Goal: Task Accomplishment & Management: Complete application form

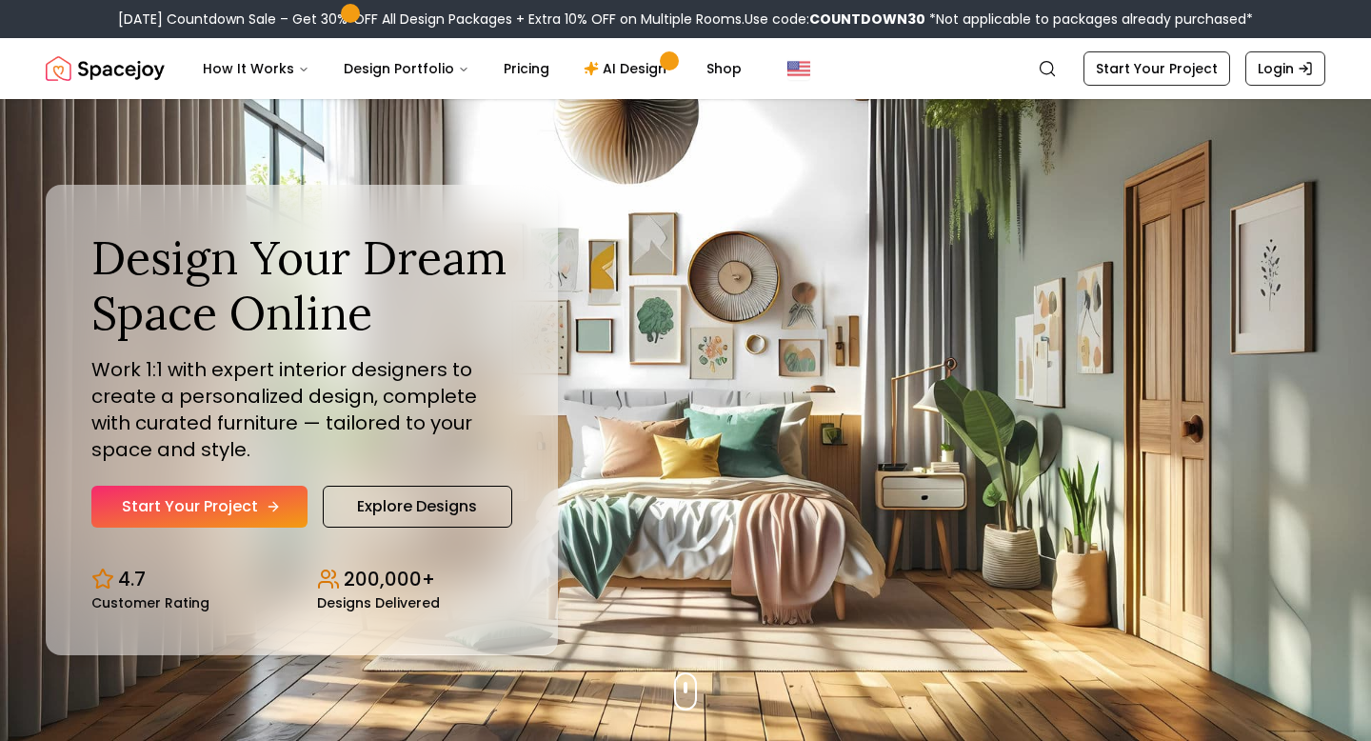
click at [278, 500] on link "Start Your Project" at bounding box center [199, 507] width 216 height 42
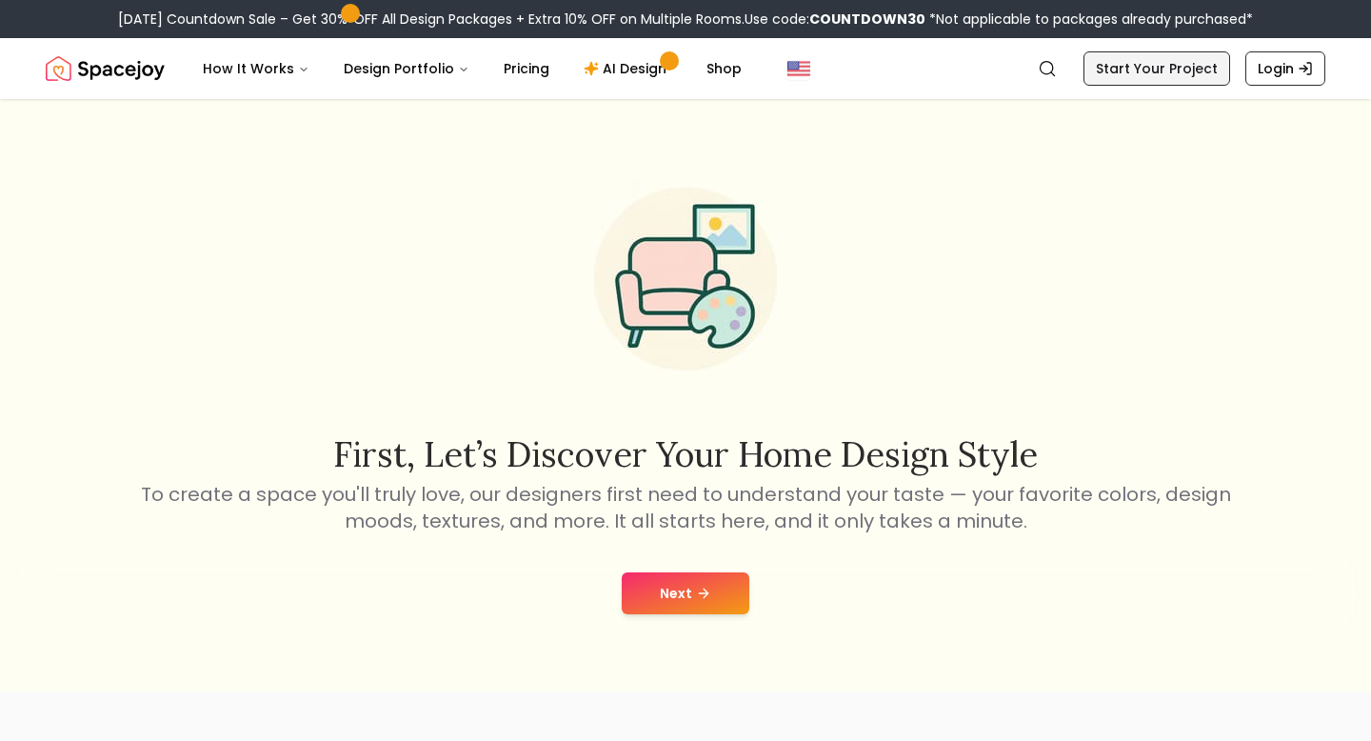
click at [1187, 73] on link "Start Your Project" at bounding box center [1157, 68] width 147 height 34
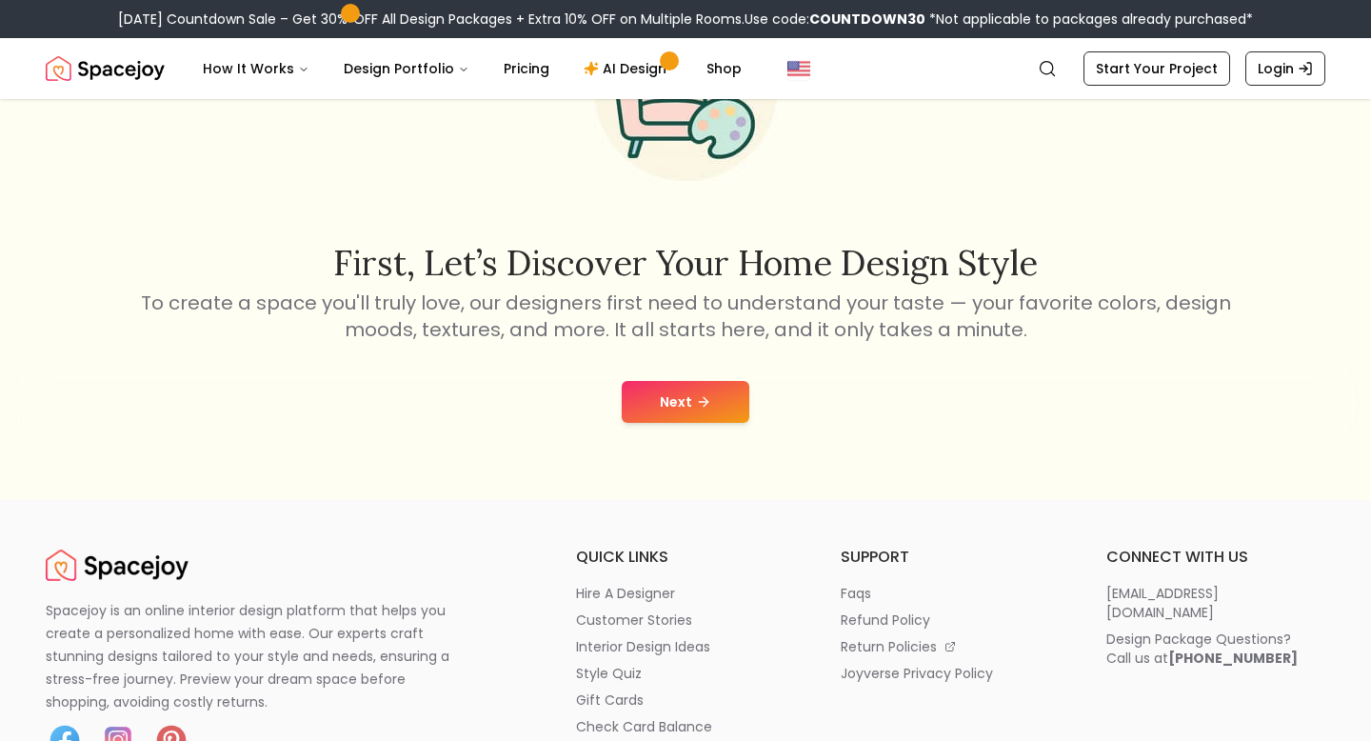
scroll to position [289, 0]
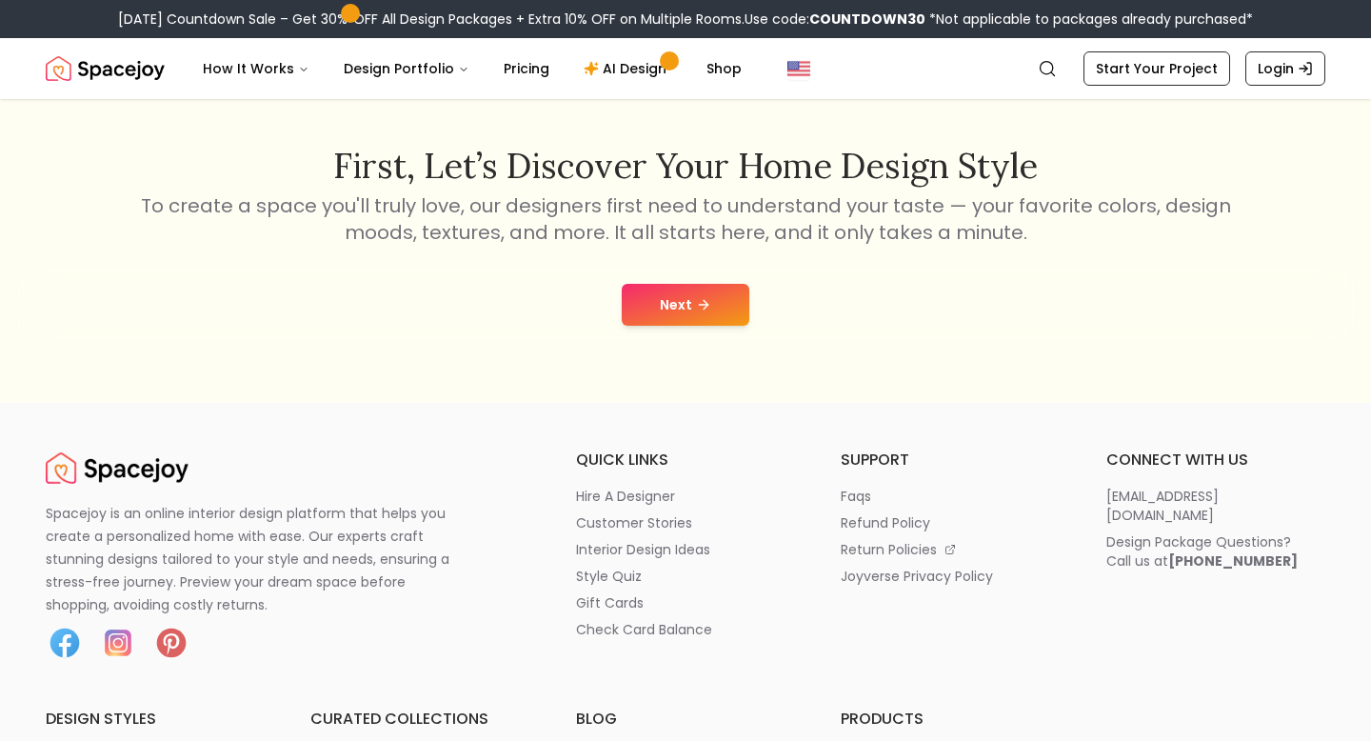
click at [733, 309] on button "Next" at bounding box center [686, 305] width 128 height 42
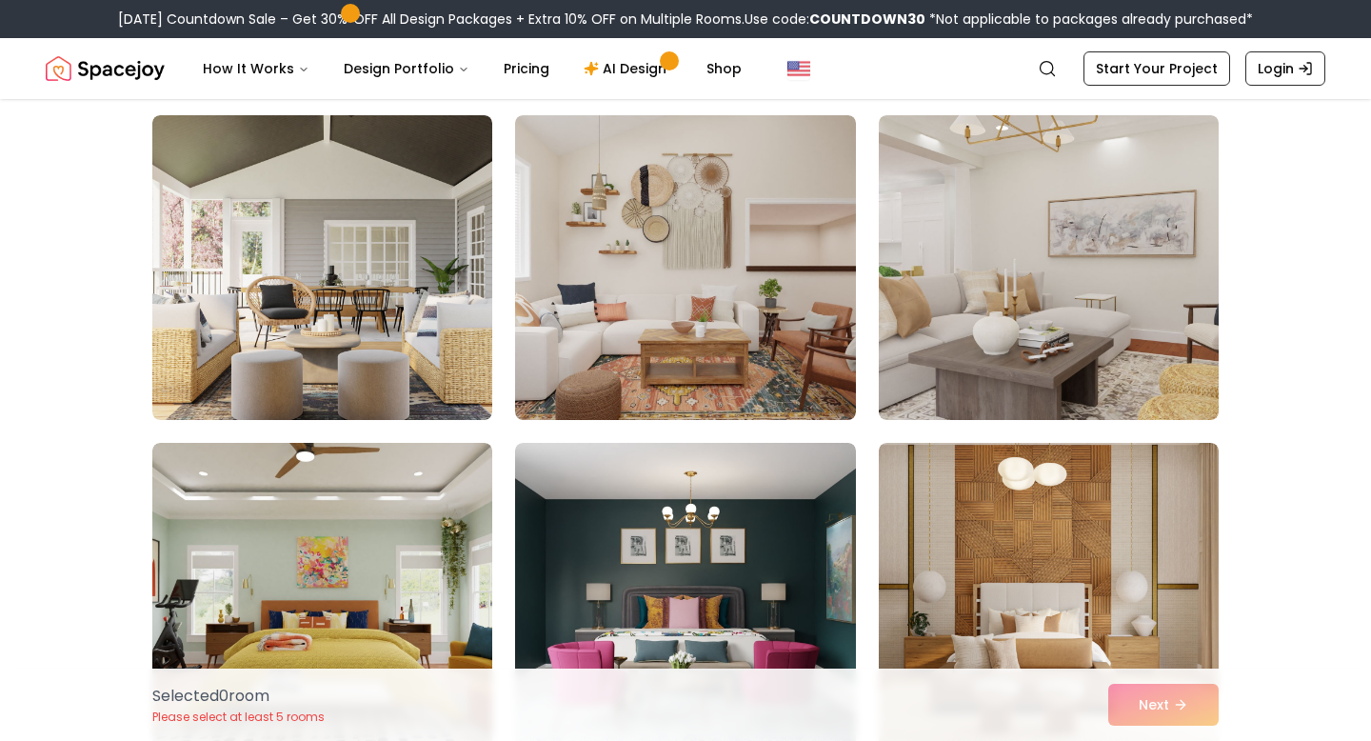
scroll to position [466, 0]
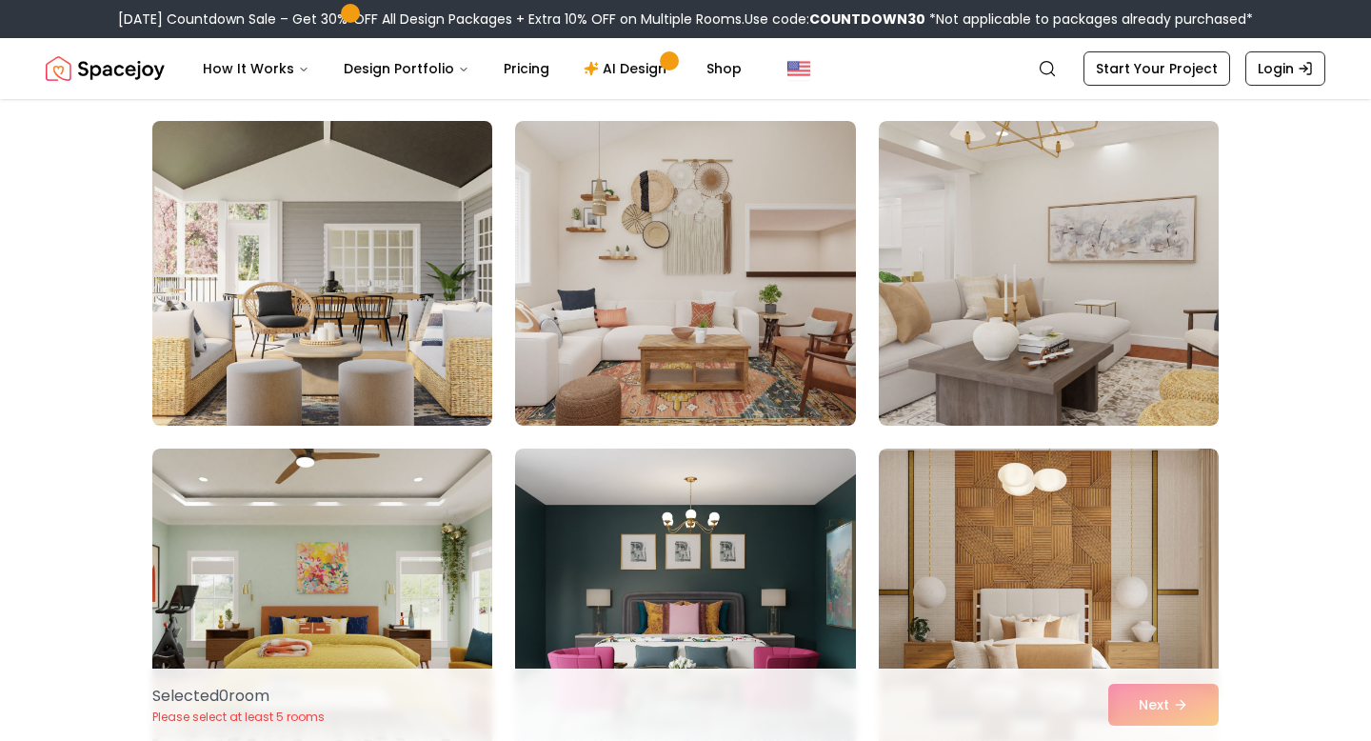
click at [451, 279] on img at bounding box center [322, 273] width 357 height 320
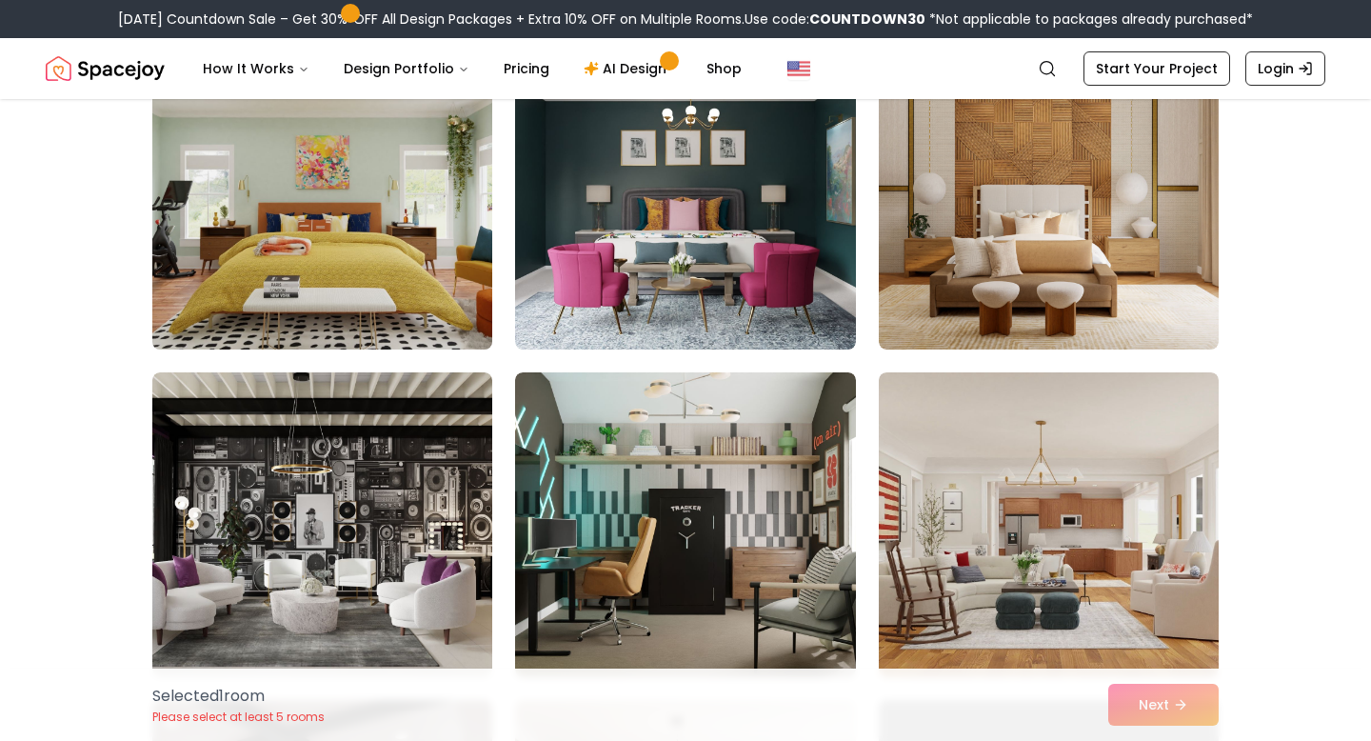
scroll to position [873, 0]
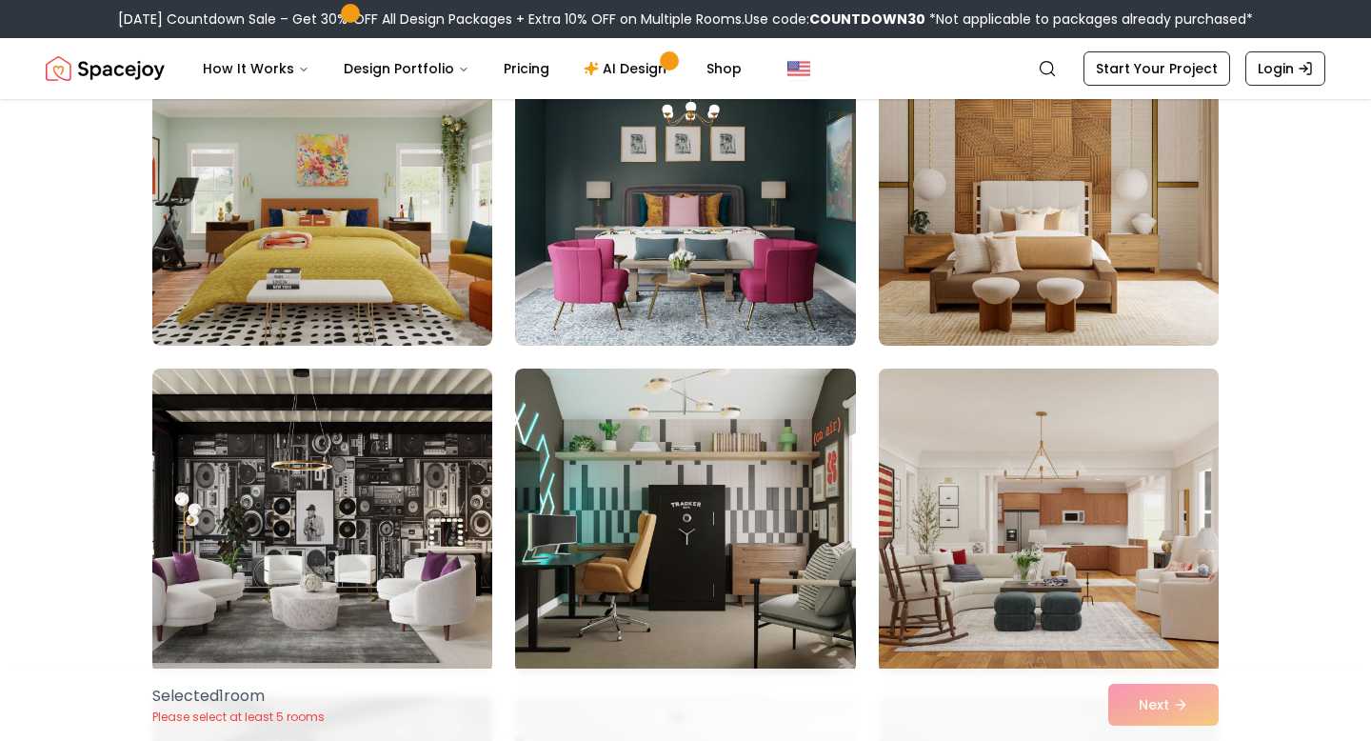
click at [910, 518] on img at bounding box center [1048, 521] width 357 height 320
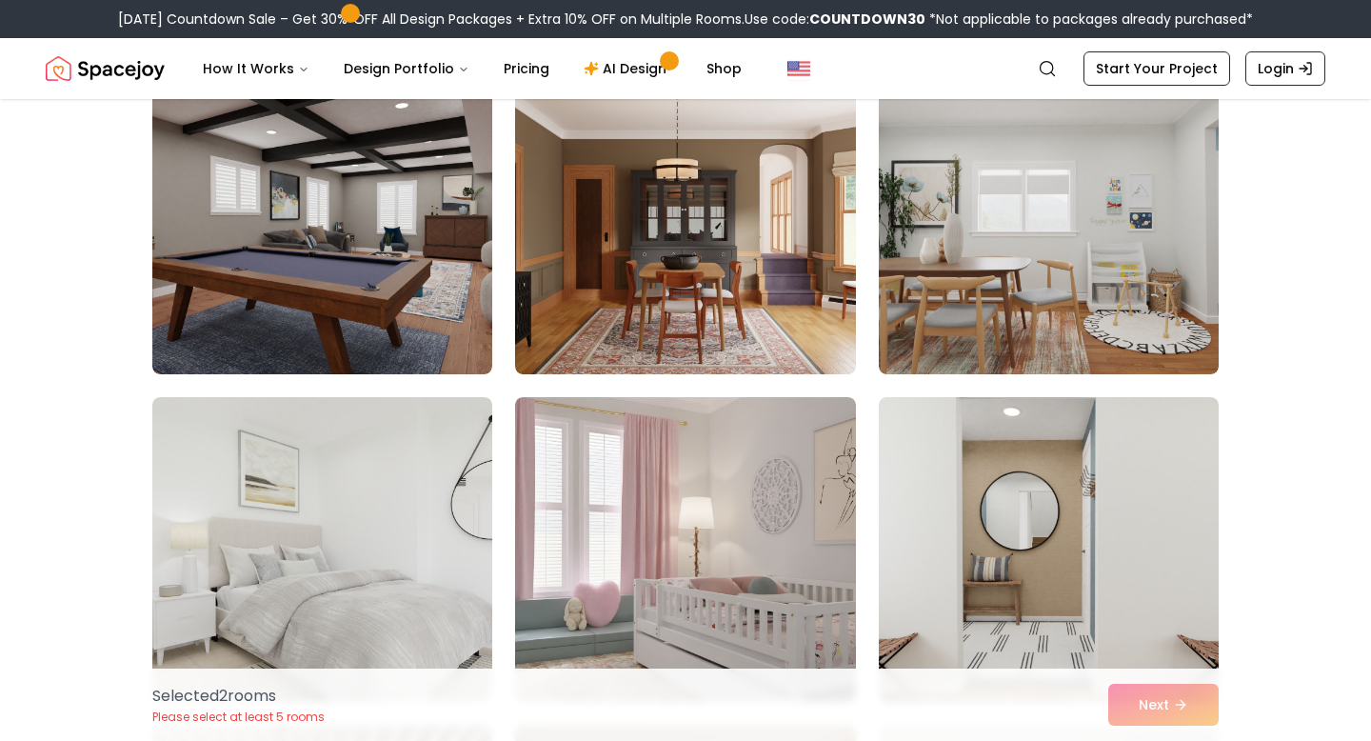
scroll to position [1499, 0]
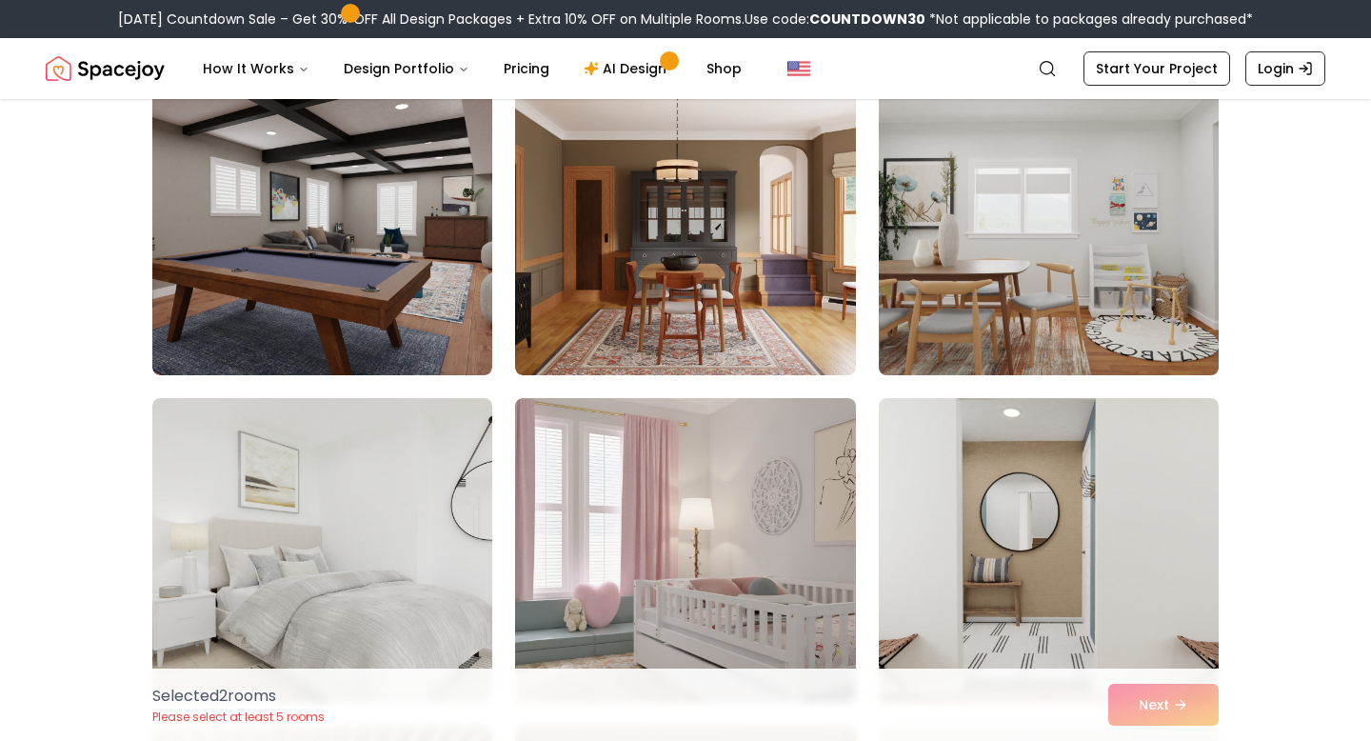
click at [954, 353] on img at bounding box center [1048, 223] width 357 height 320
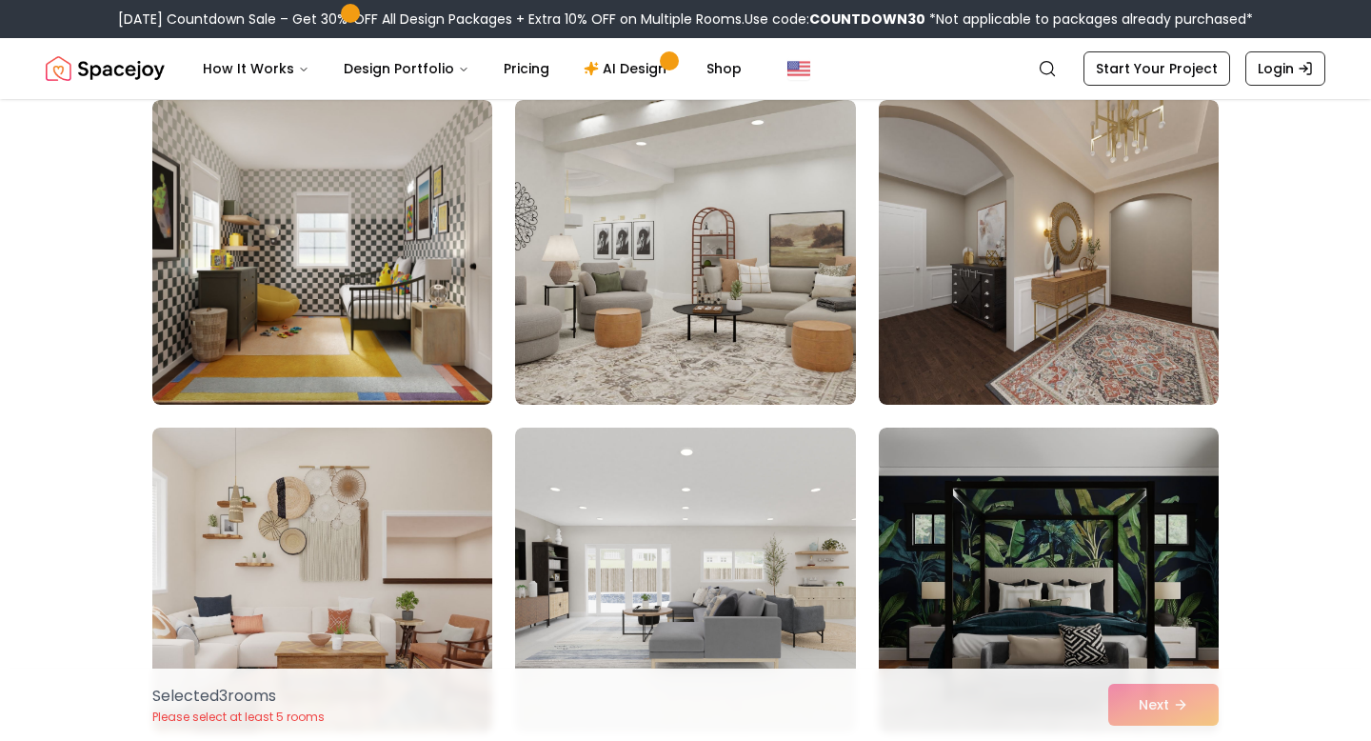
scroll to position [2457, 0]
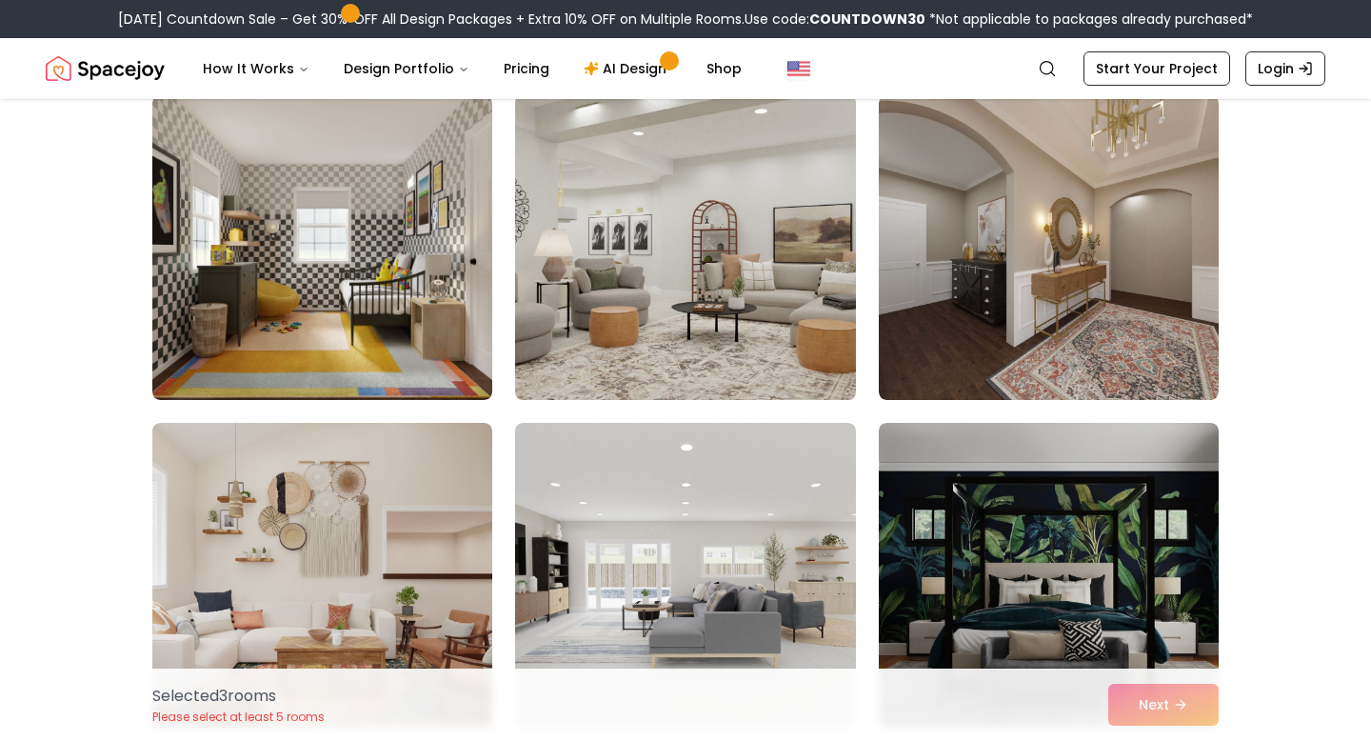
click at [809, 308] on img at bounding box center [685, 248] width 357 height 320
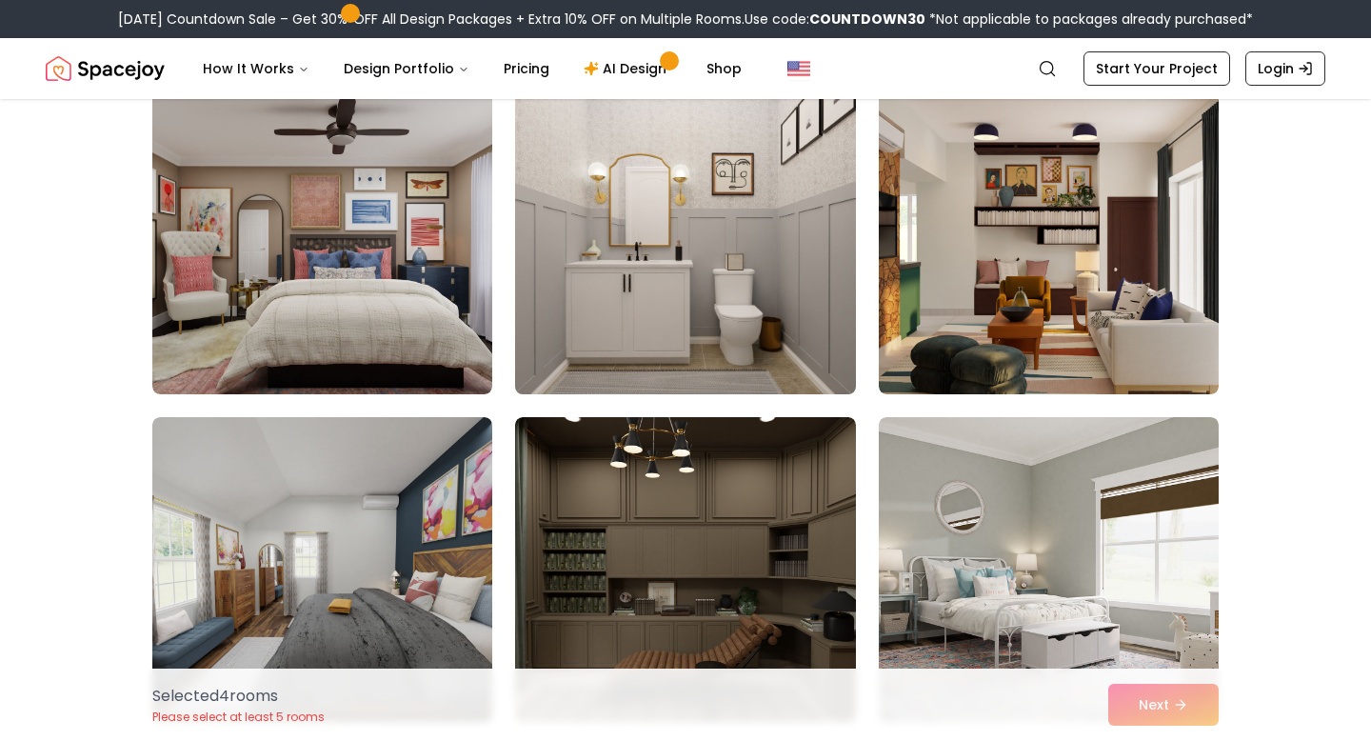
scroll to position [3121, 0]
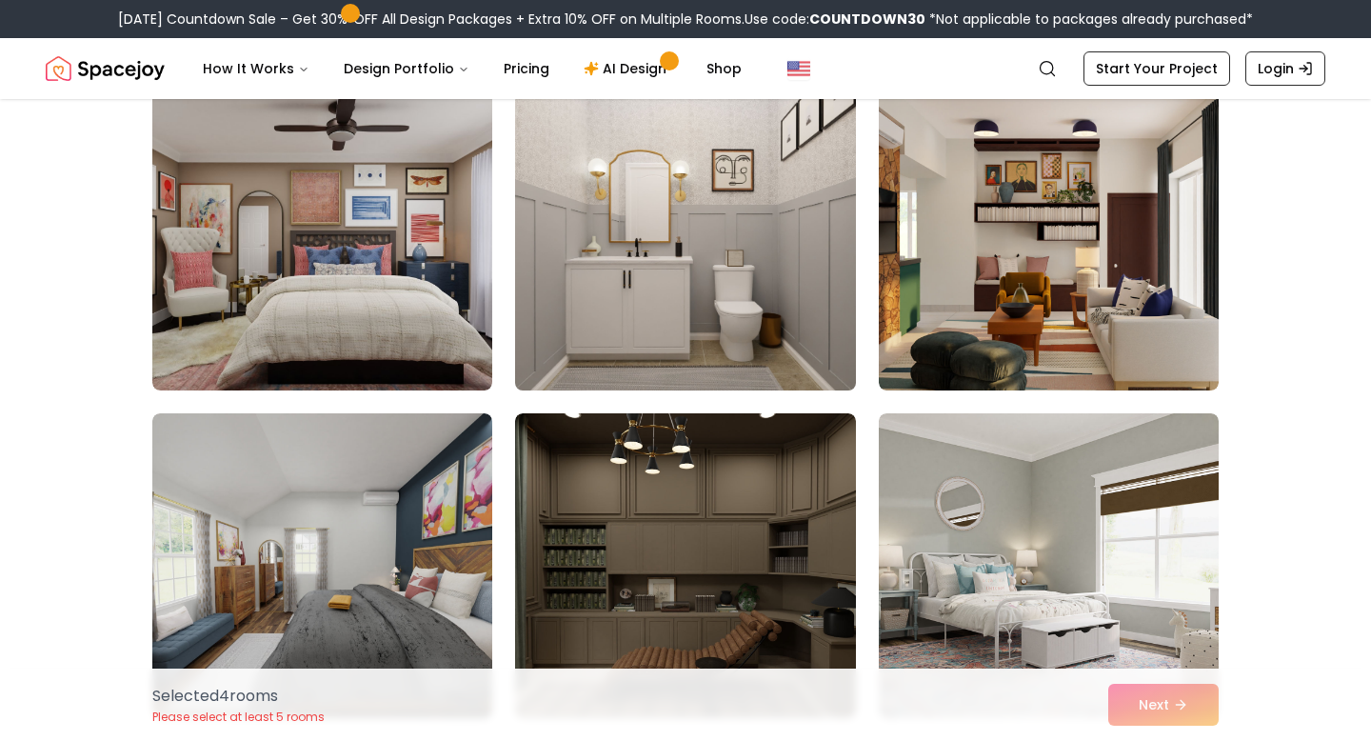
click at [778, 314] on img at bounding box center [685, 238] width 357 height 320
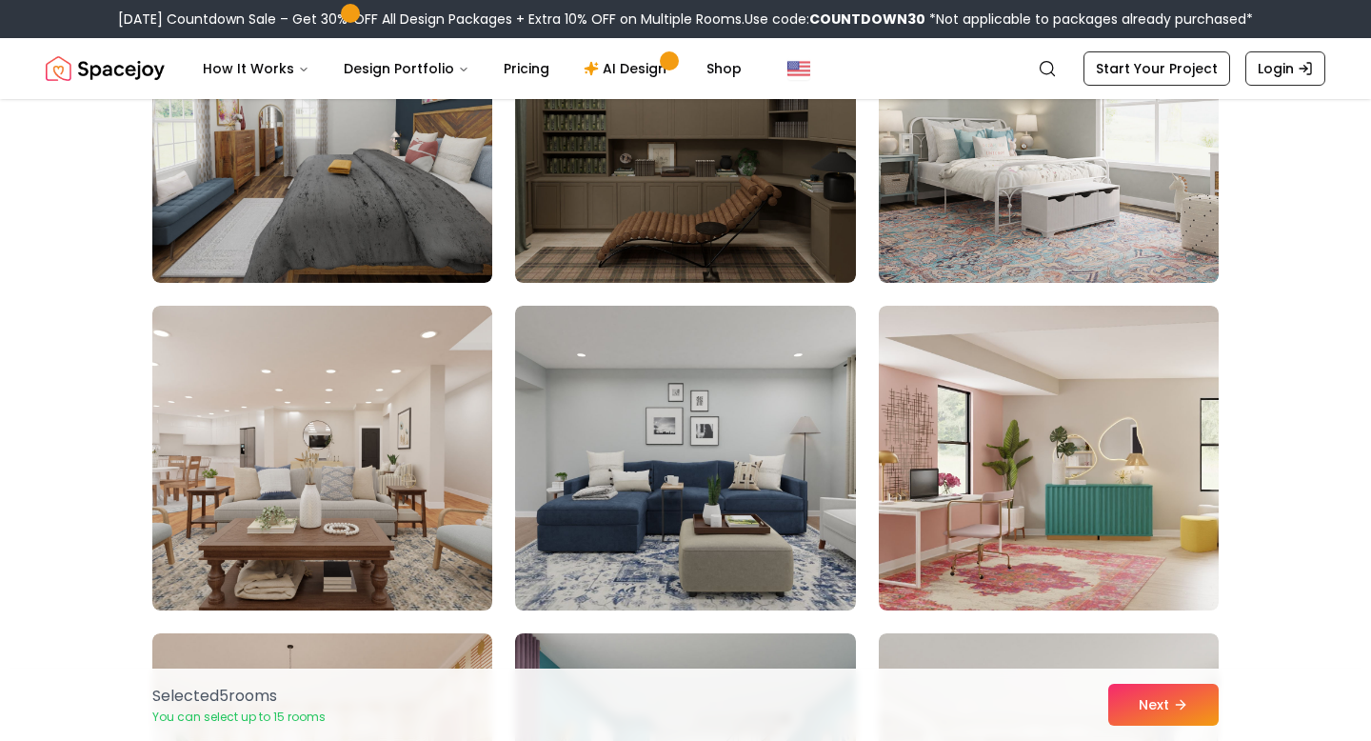
scroll to position [3561, 0]
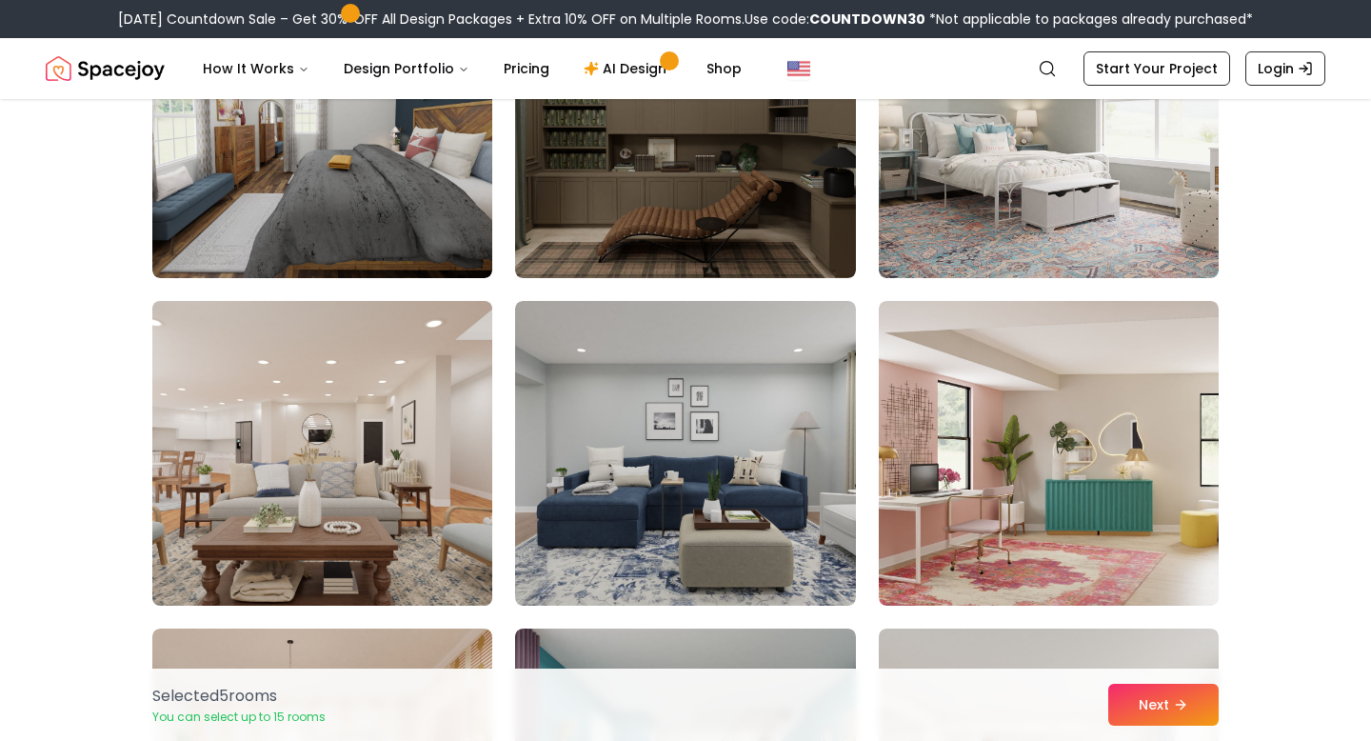
click at [399, 366] on img at bounding box center [322, 453] width 357 height 320
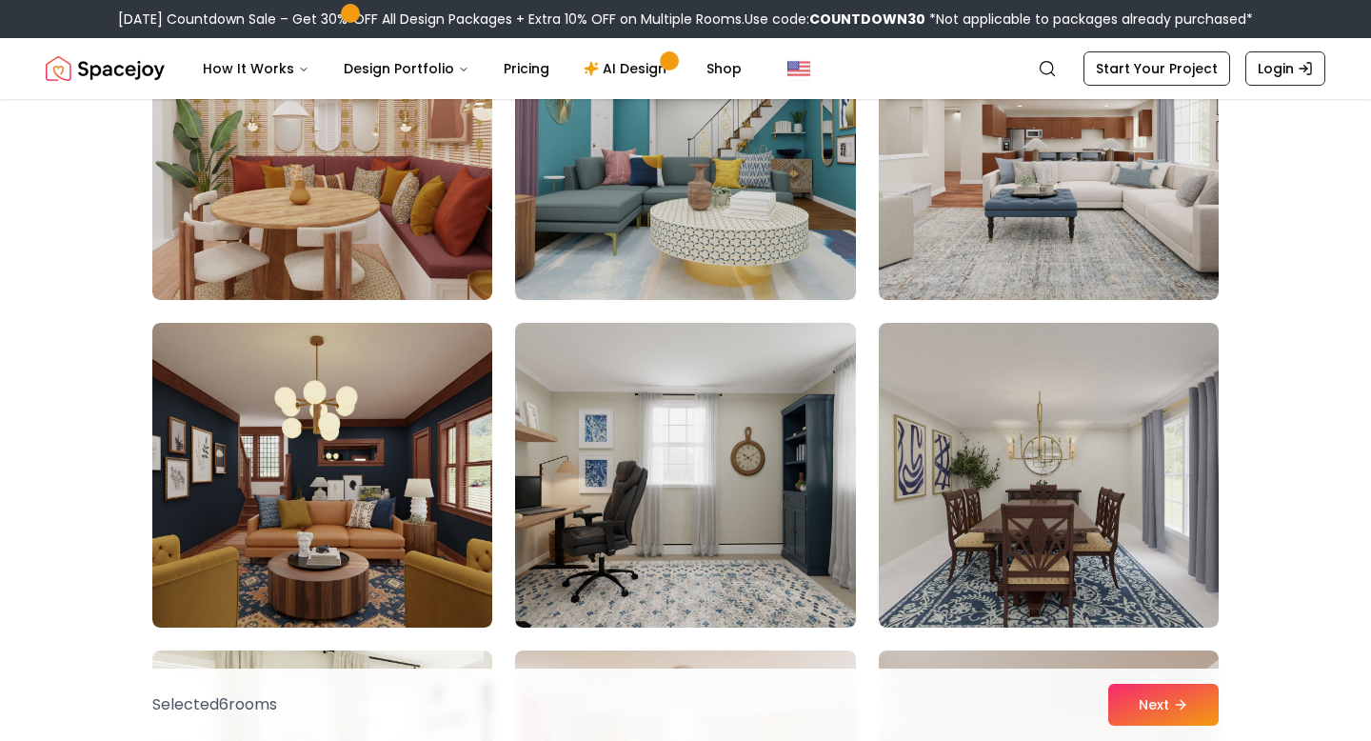
scroll to position [4252, 0]
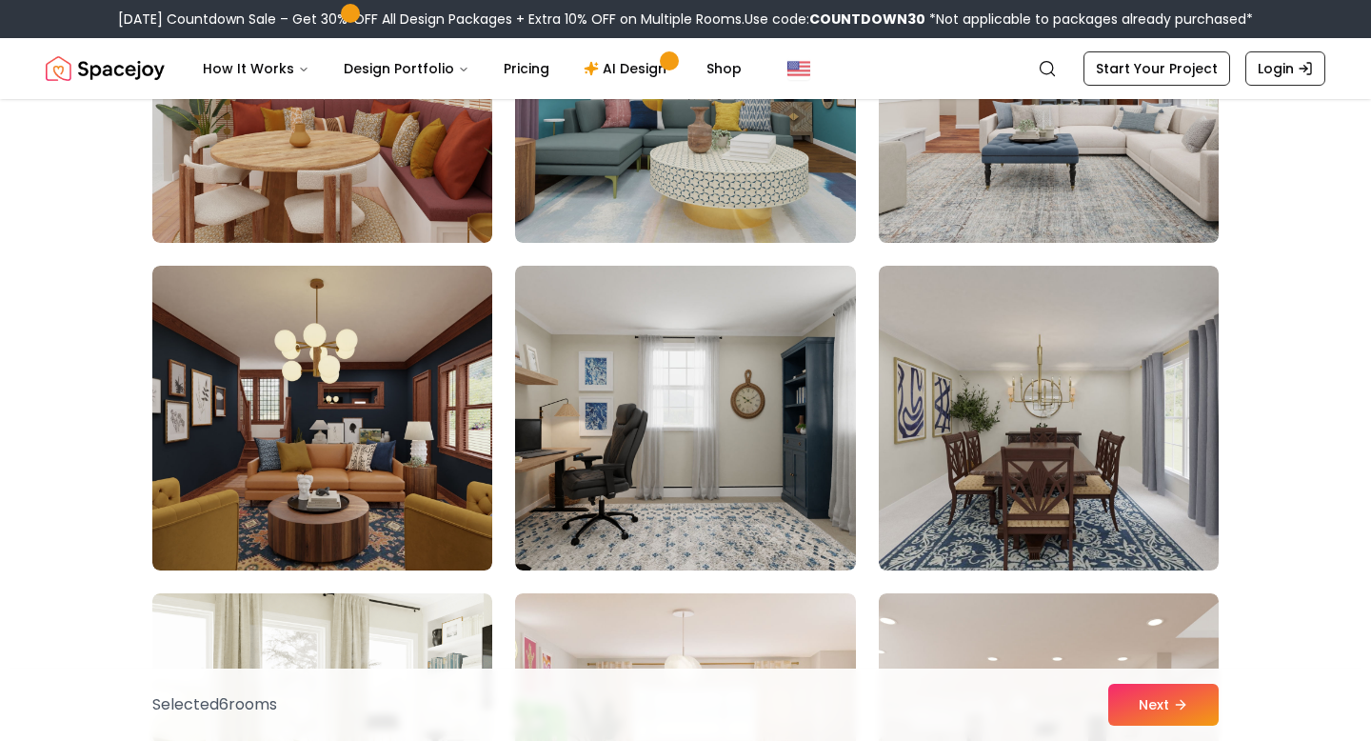
click at [1041, 193] on img at bounding box center [1048, 90] width 357 height 320
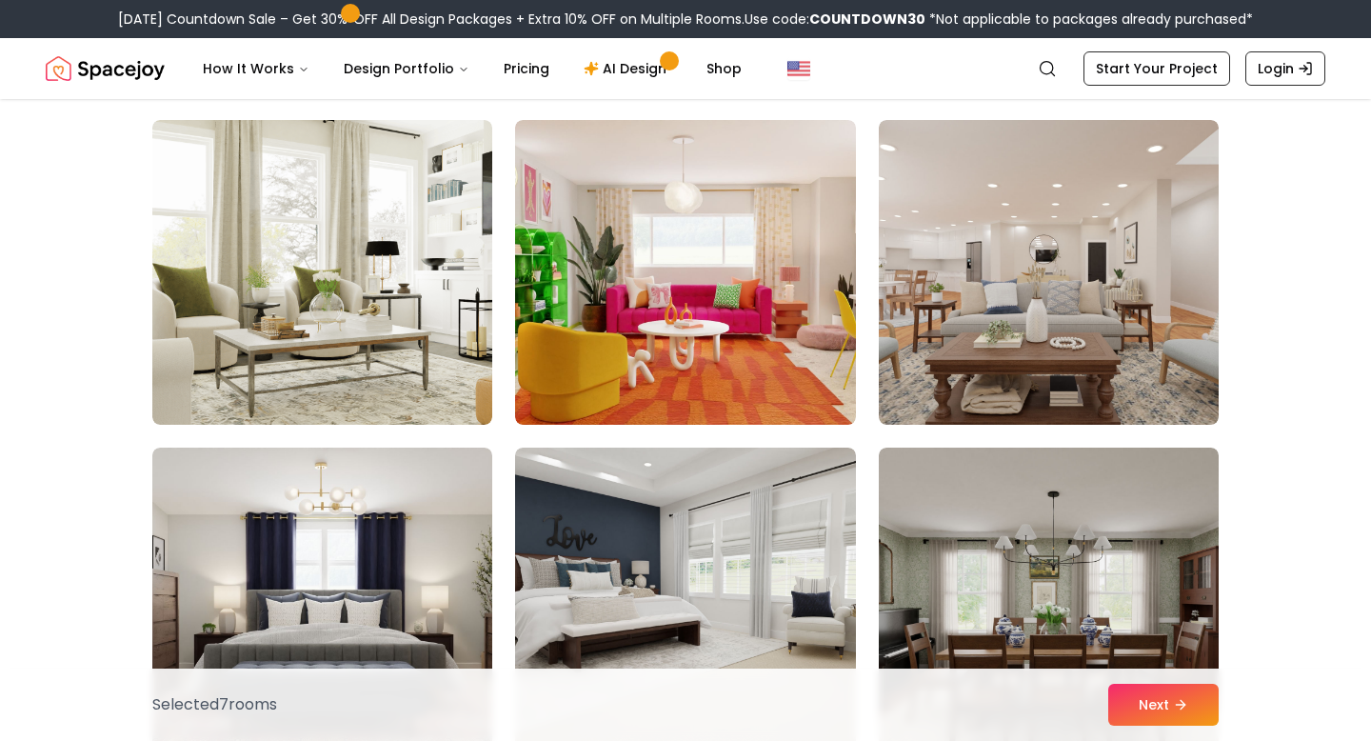
scroll to position [4714, 0]
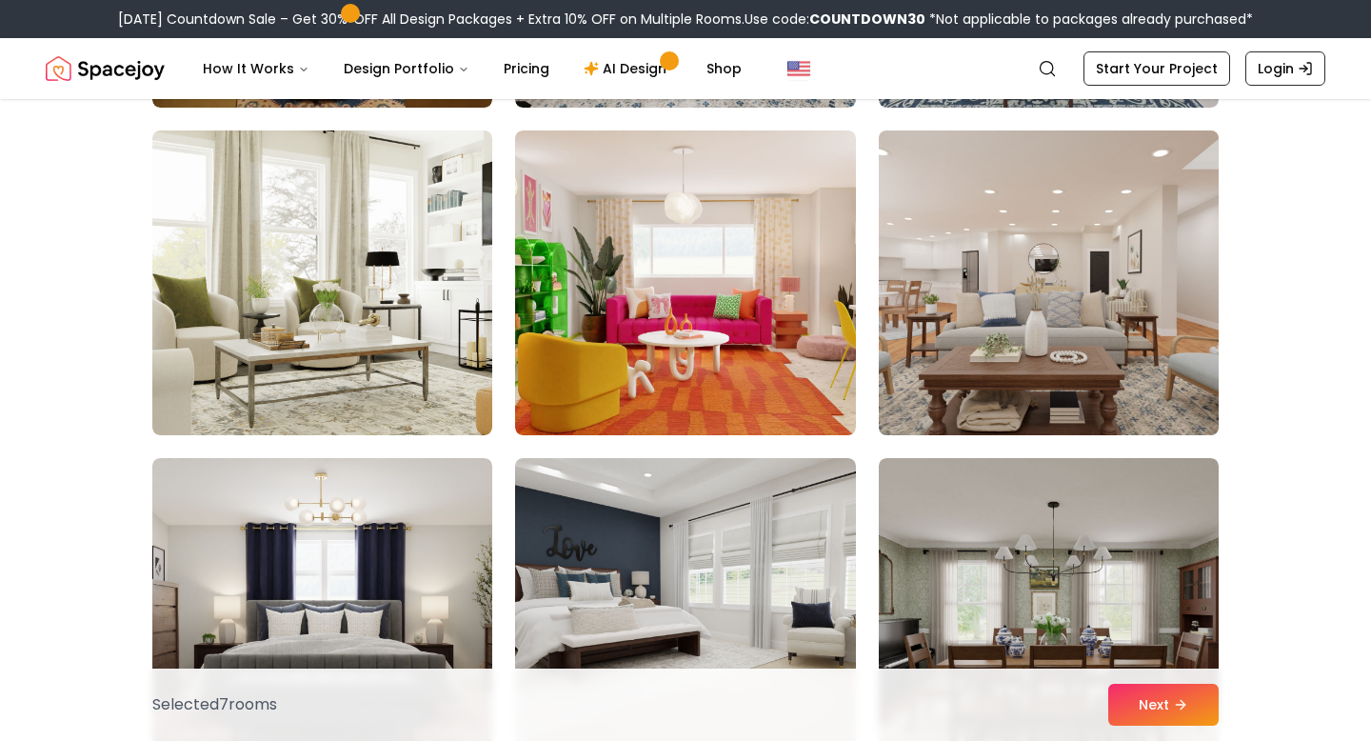
click at [977, 387] on img at bounding box center [1048, 283] width 357 height 320
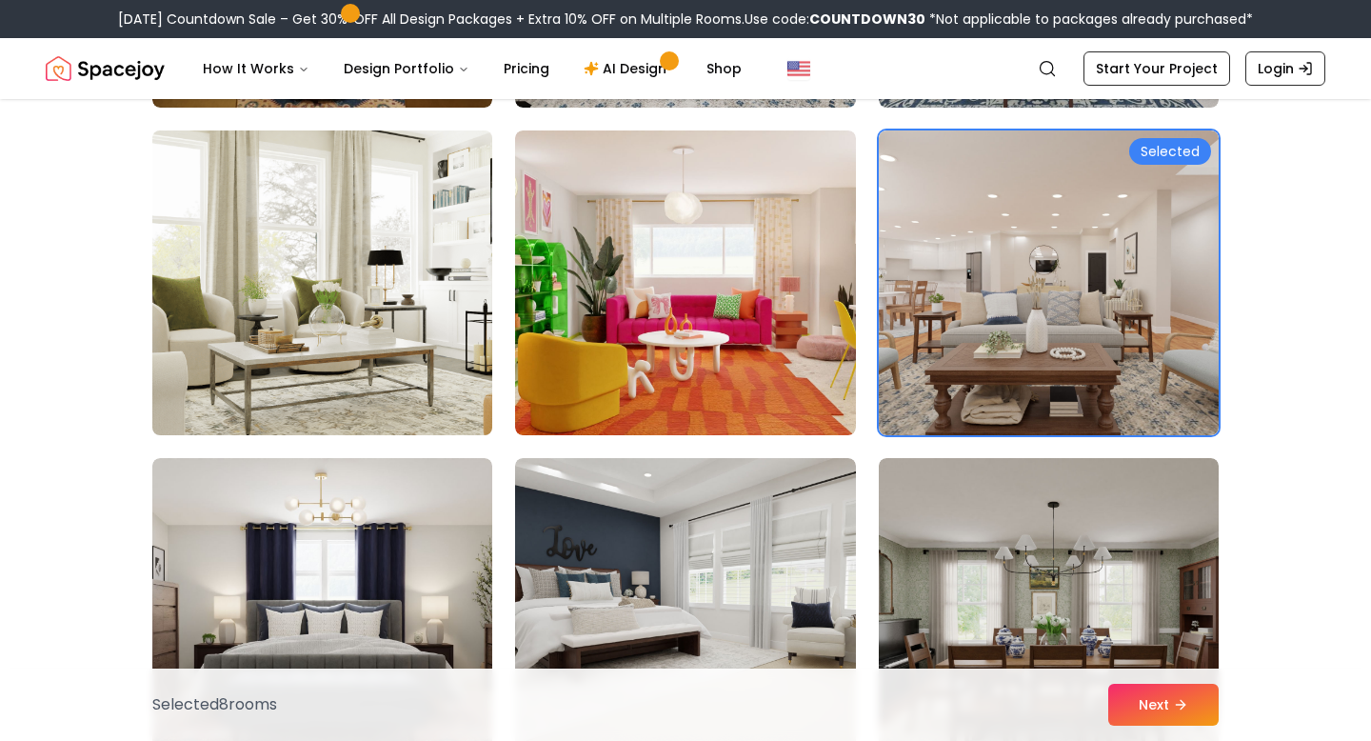
click at [417, 275] on img at bounding box center [322, 283] width 357 height 320
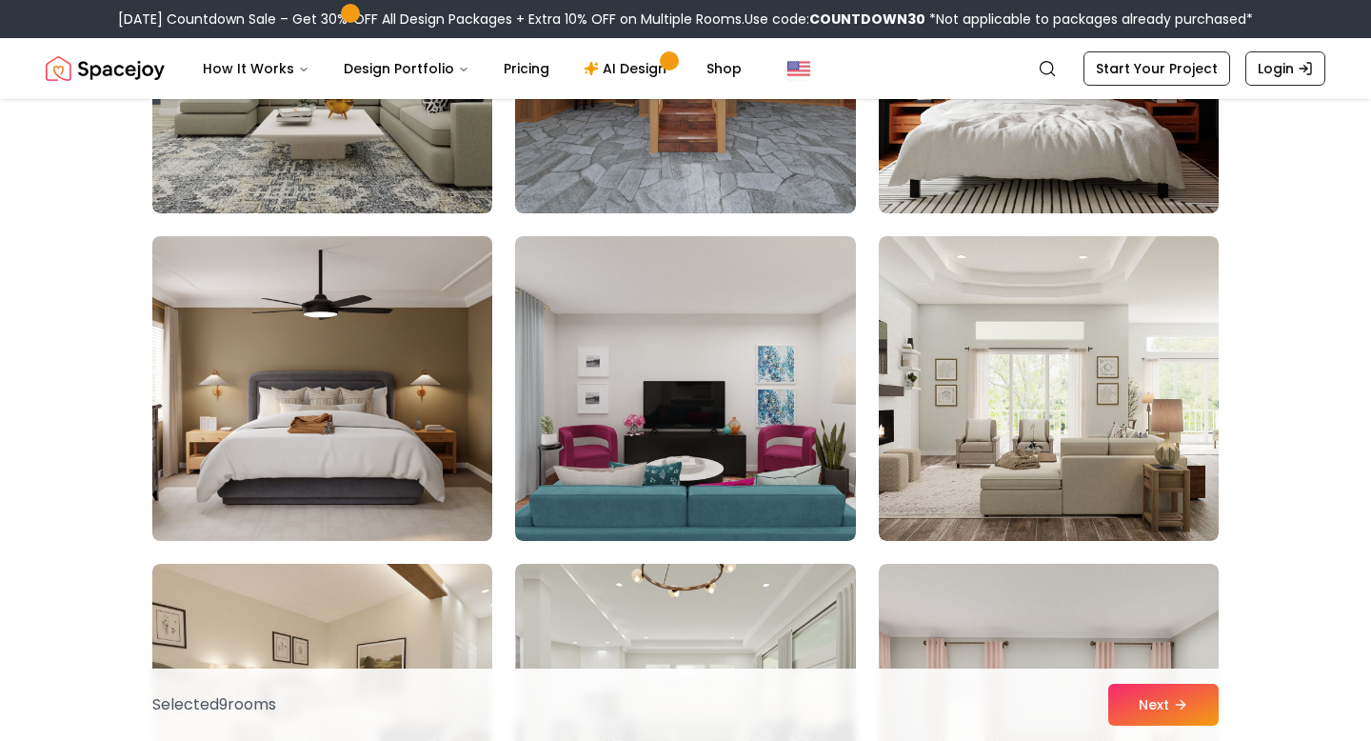
scroll to position [5597, 0]
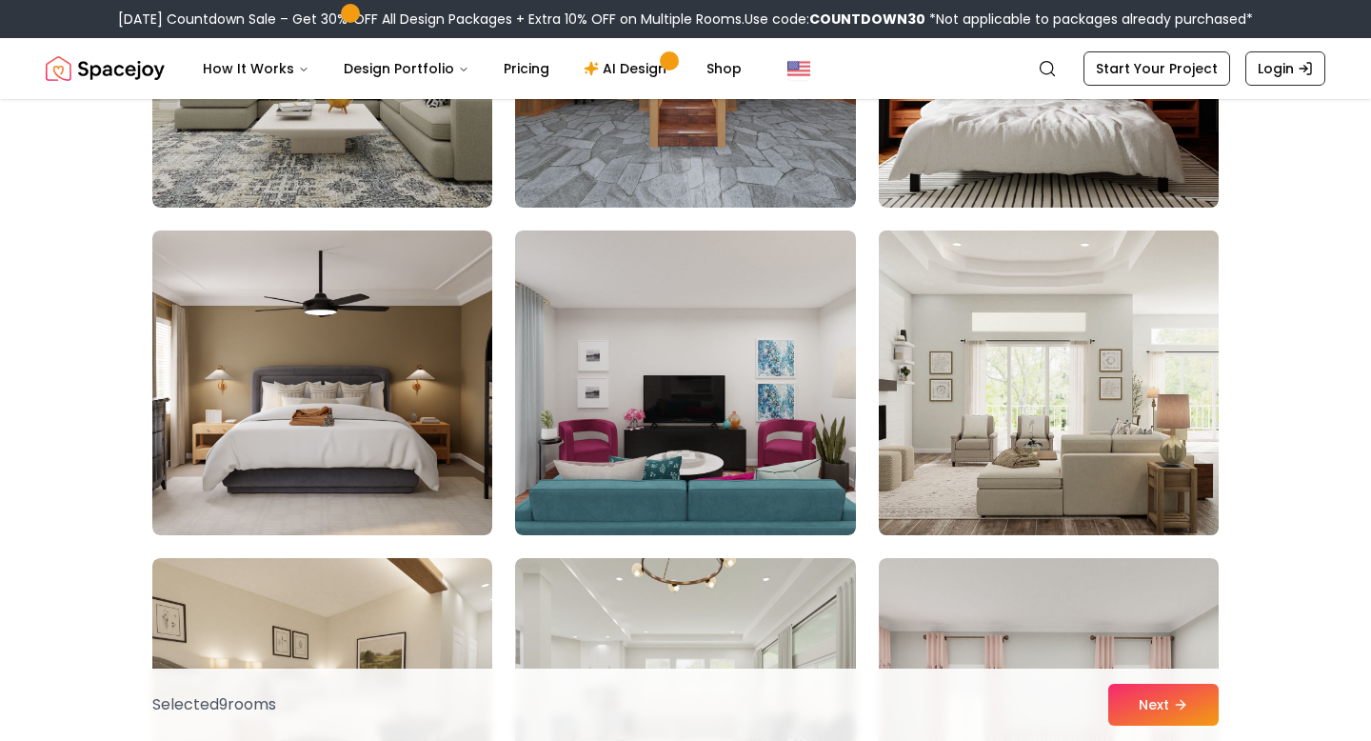
click at [996, 377] on img at bounding box center [1048, 383] width 357 height 320
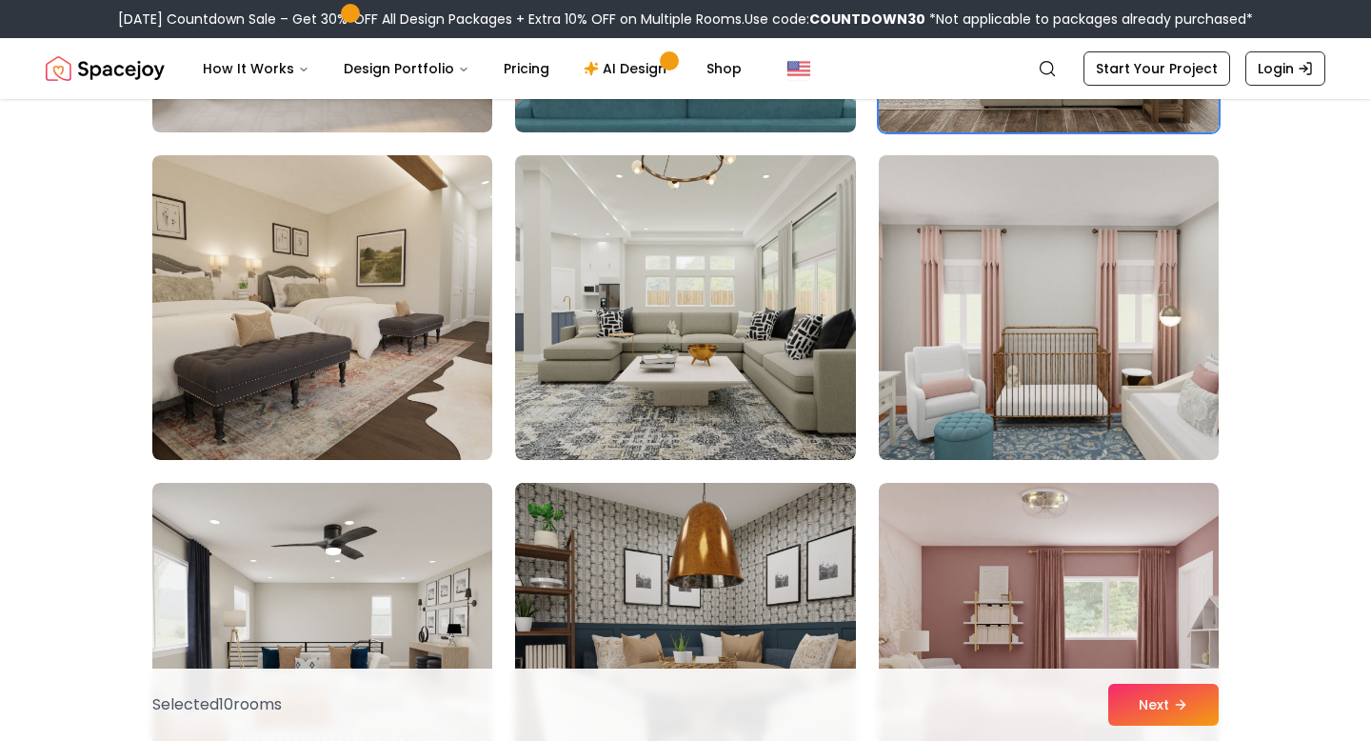
scroll to position [6007, 0]
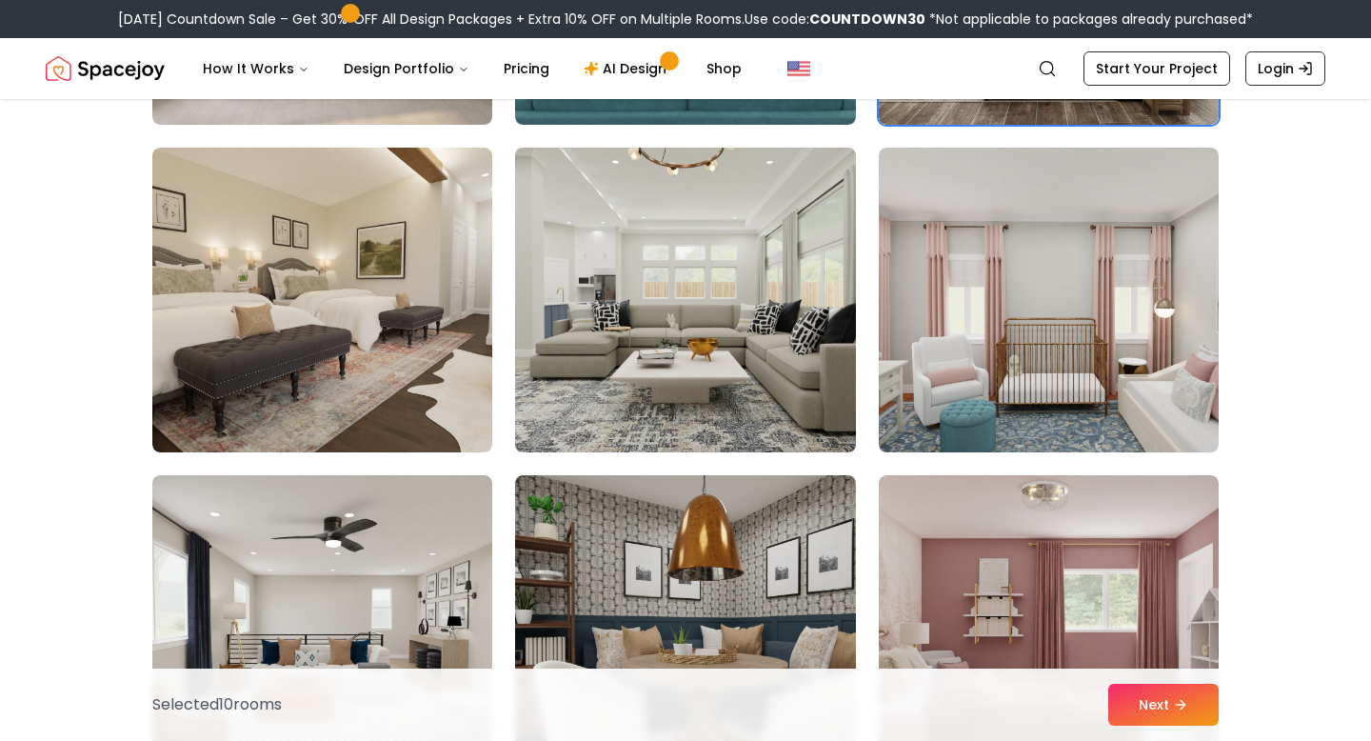
click at [768, 327] on img at bounding box center [685, 300] width 357 height 320
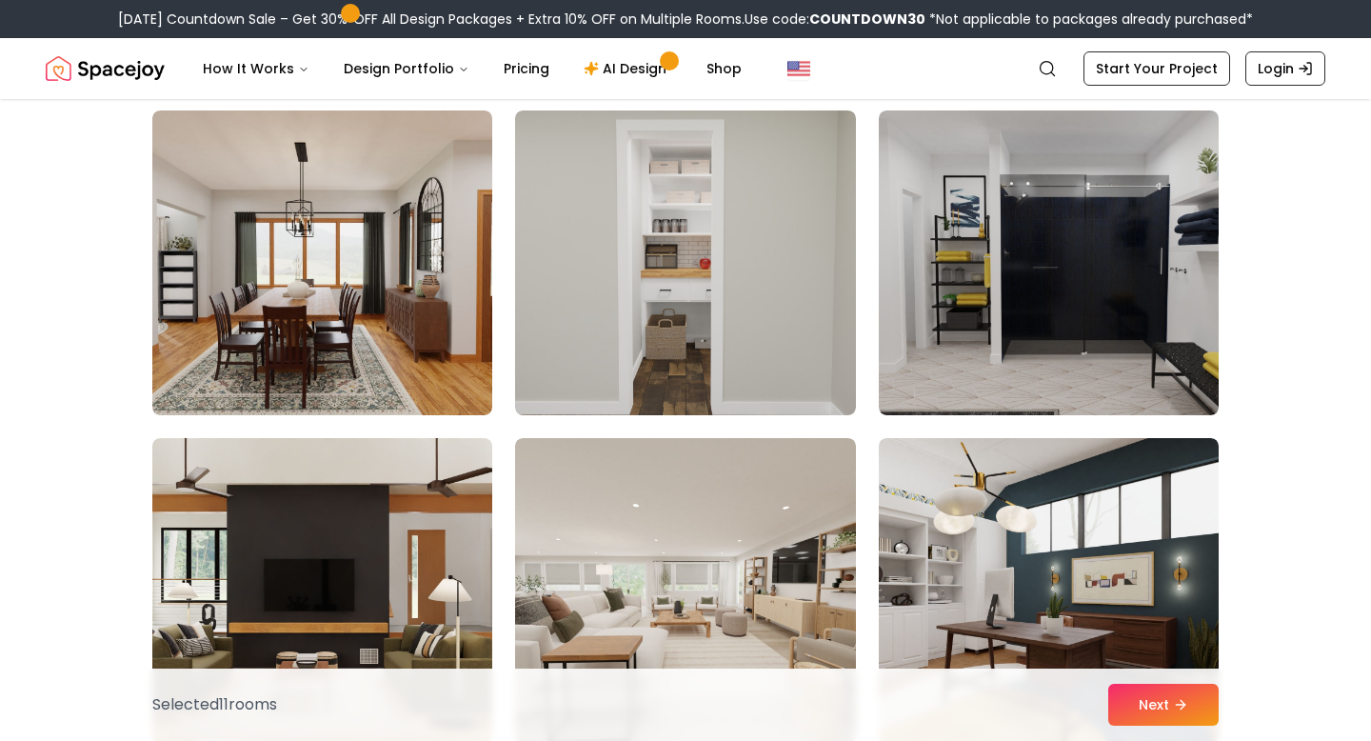
scroll to position [7364, 0]
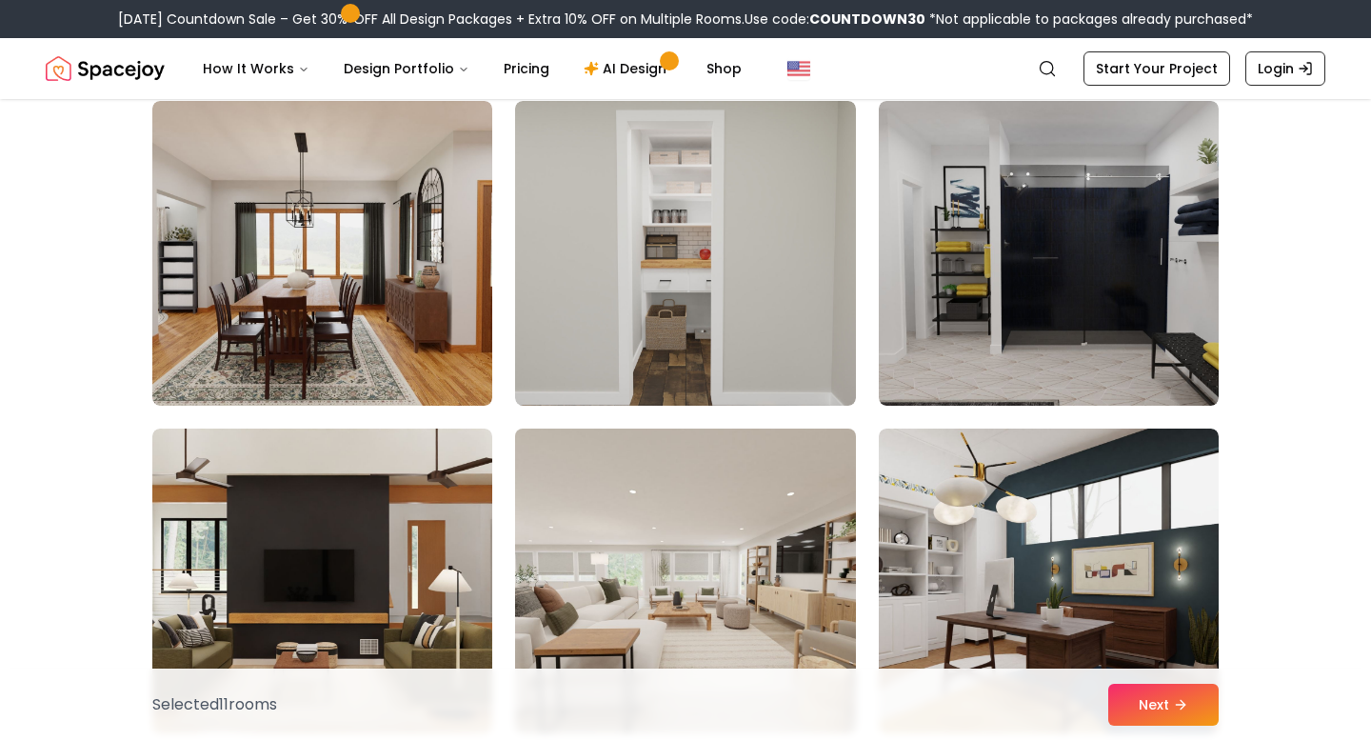
click at [746, 516] on img at bounding box center [685, 581] width 357 height 320
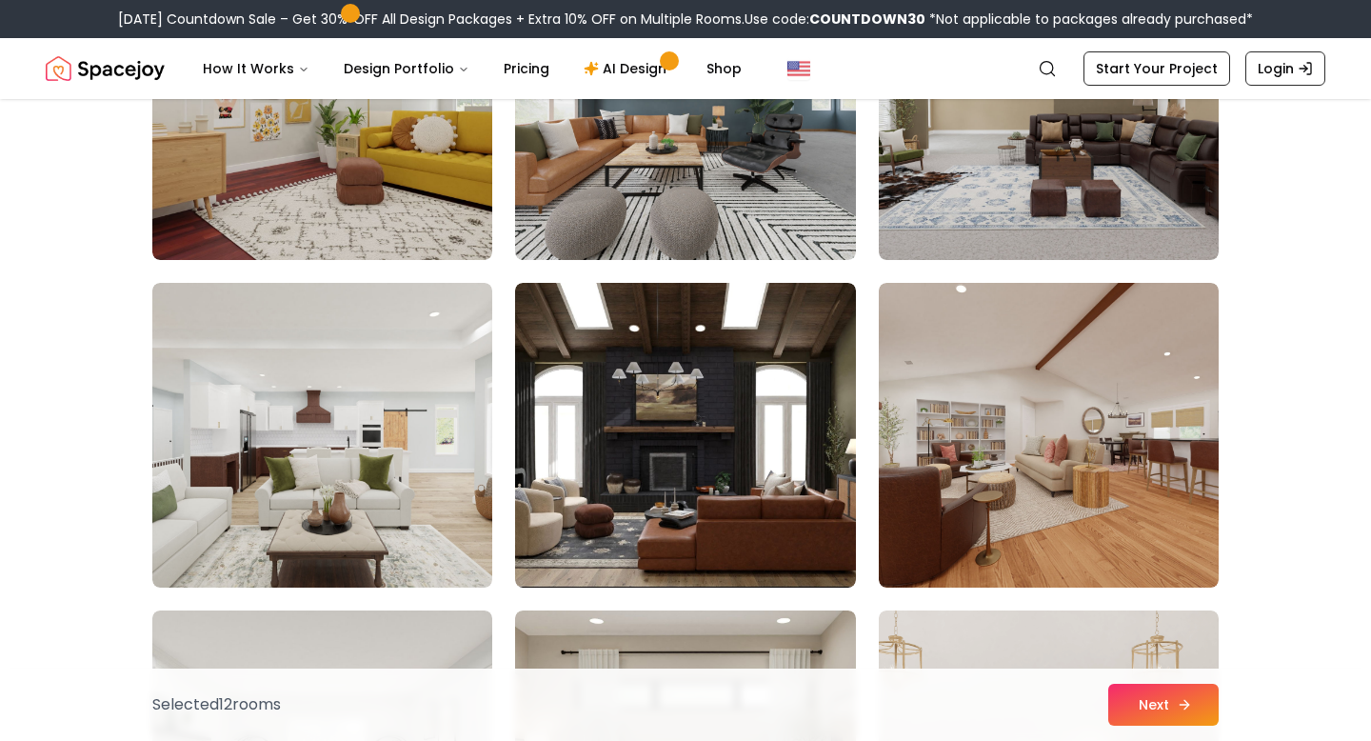
click at [1172, 722] on button "Next" at bounding box center [1163, 705] width 110 height 42
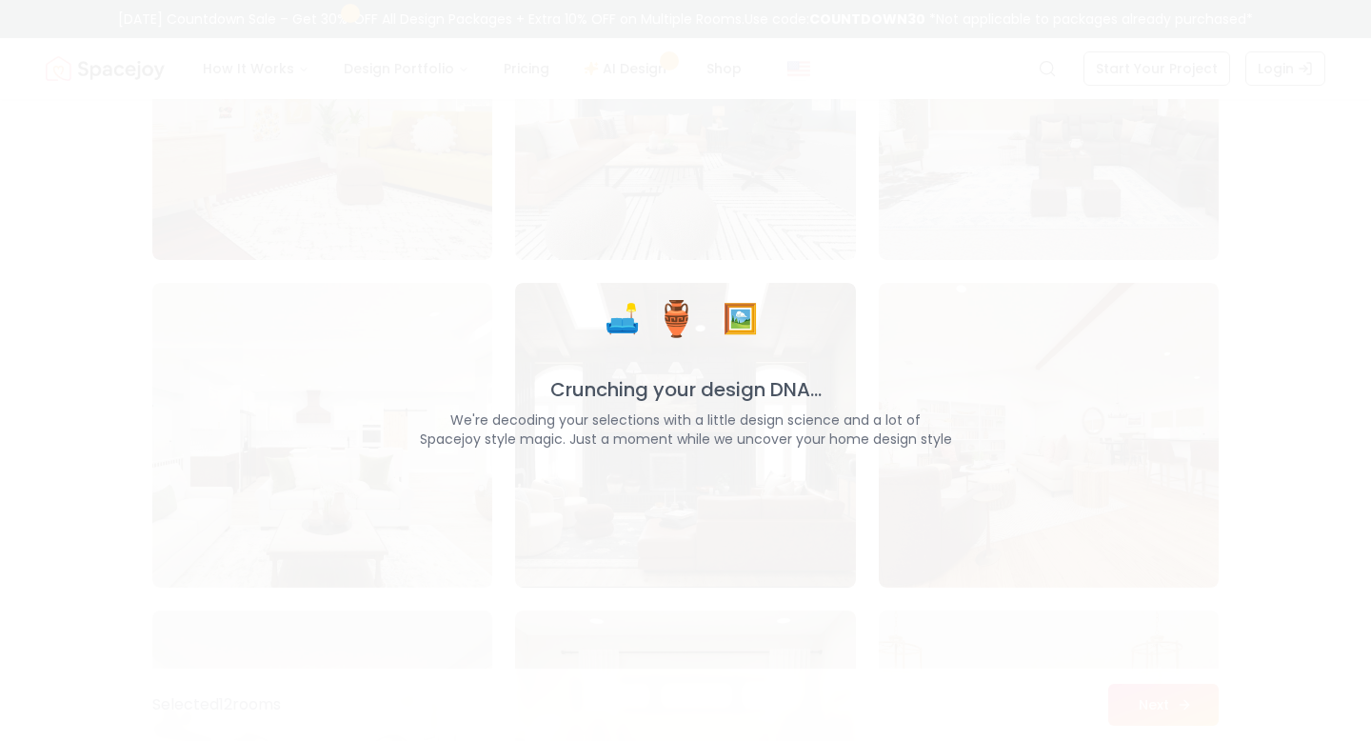
scroll to position [8165, 0]
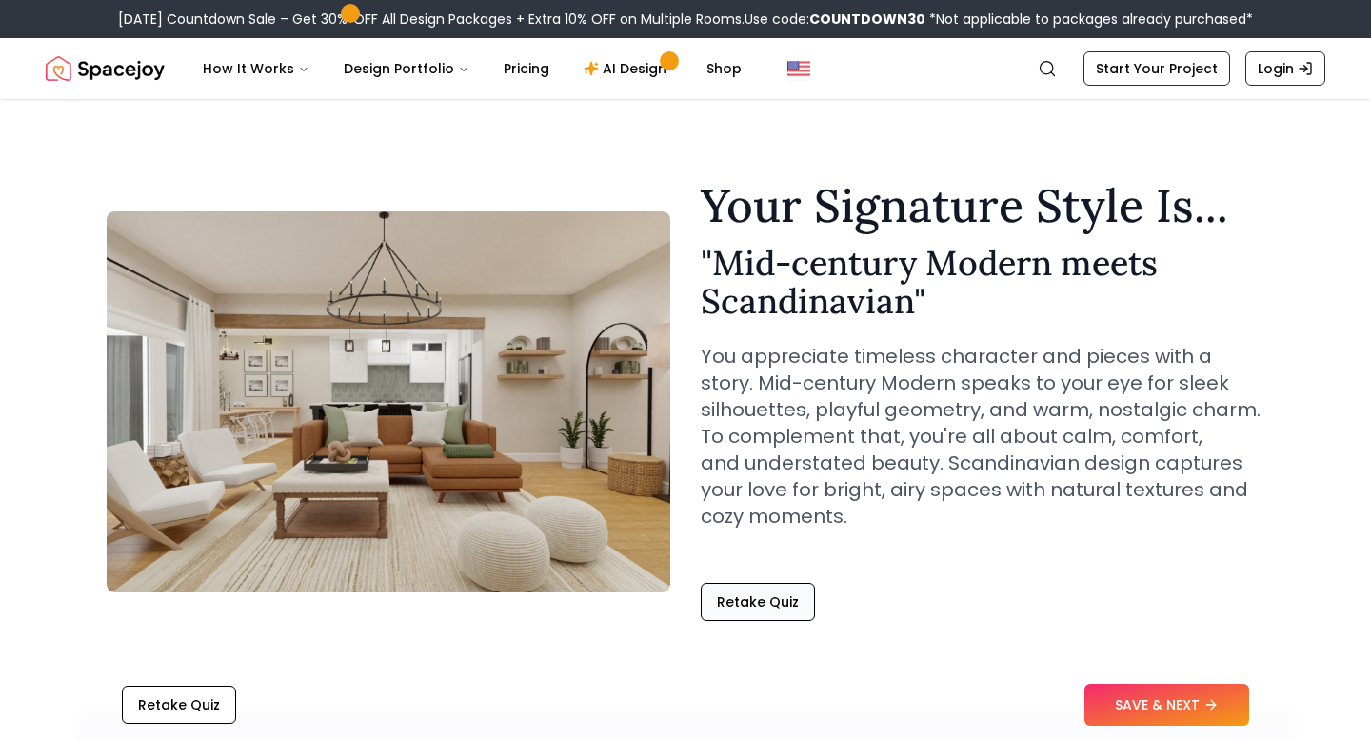
click at [798, 591] on button "Retake Quiz" at bounding box center [758, 602] width 114 height 38
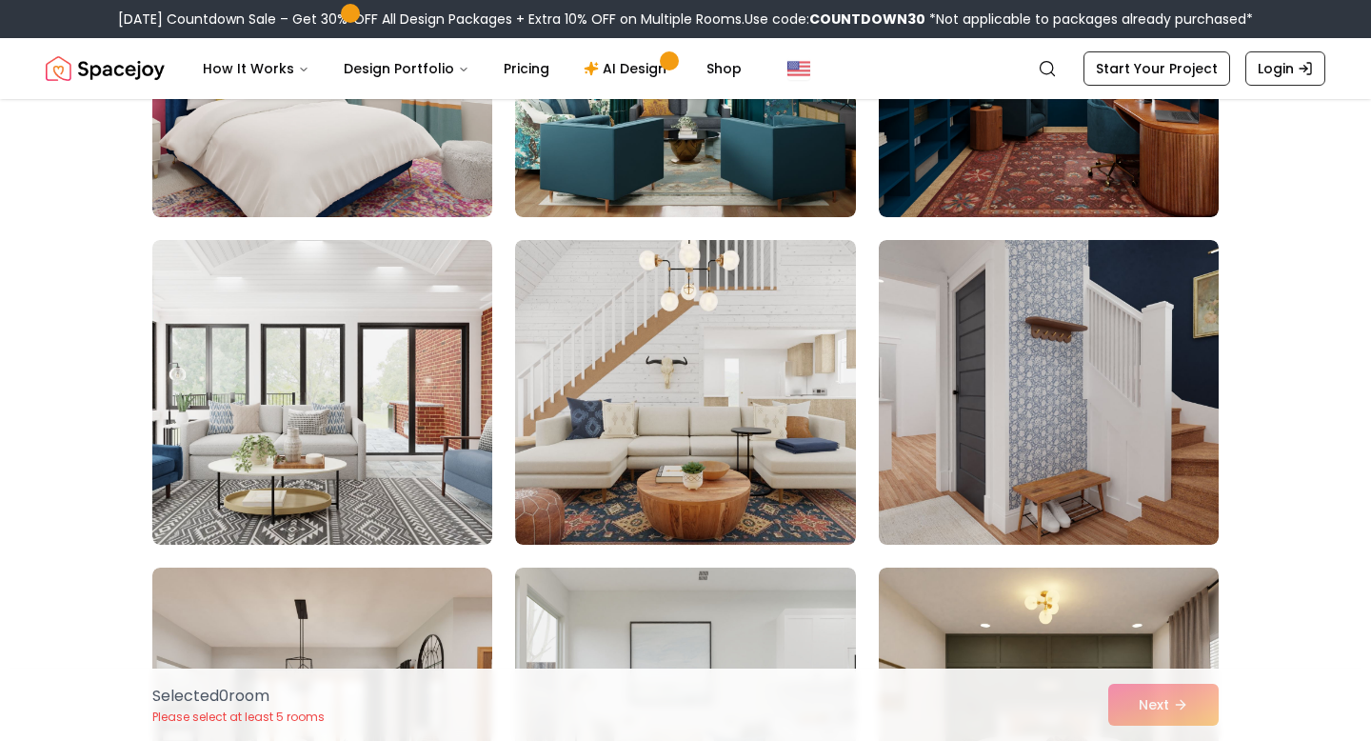
scroll to position [2040, 0]
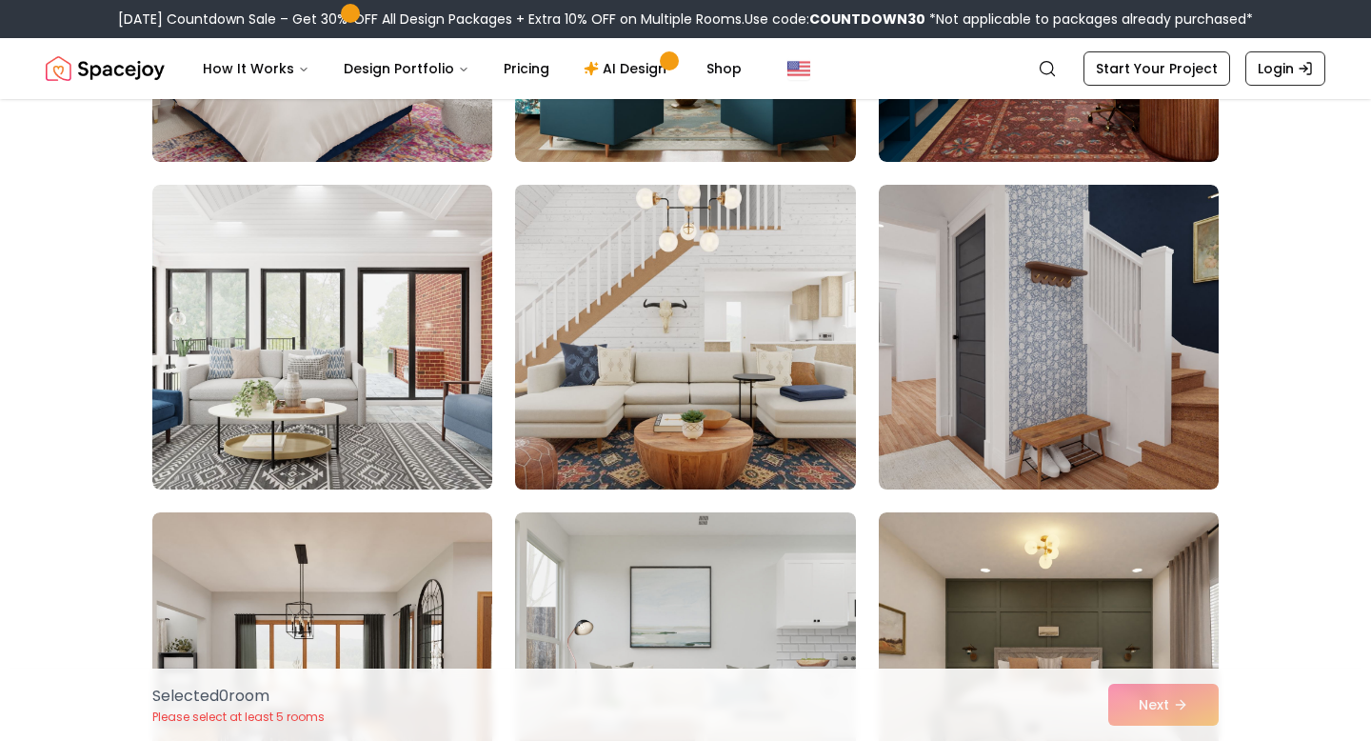
click at [824, 448] on img at bounding box center [685, 337] width 357 height 320
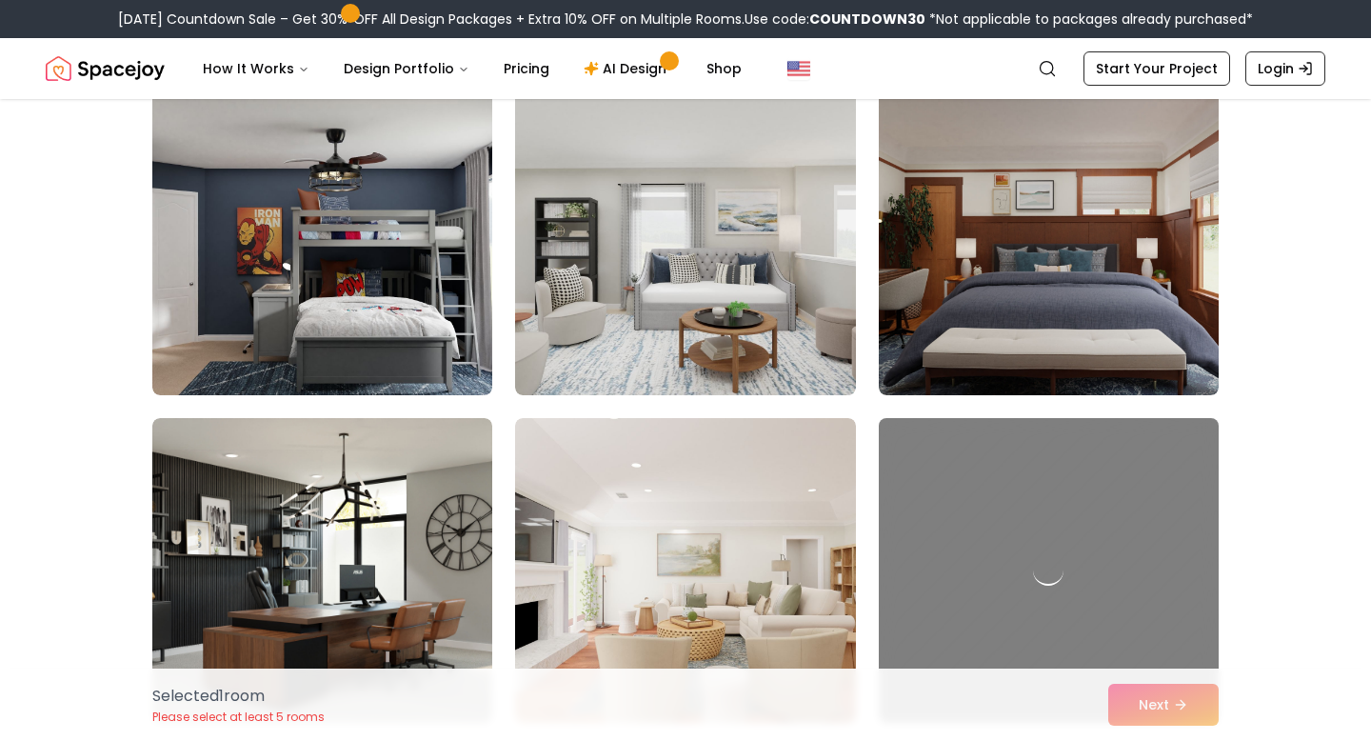
scroll to position [7397, 0]
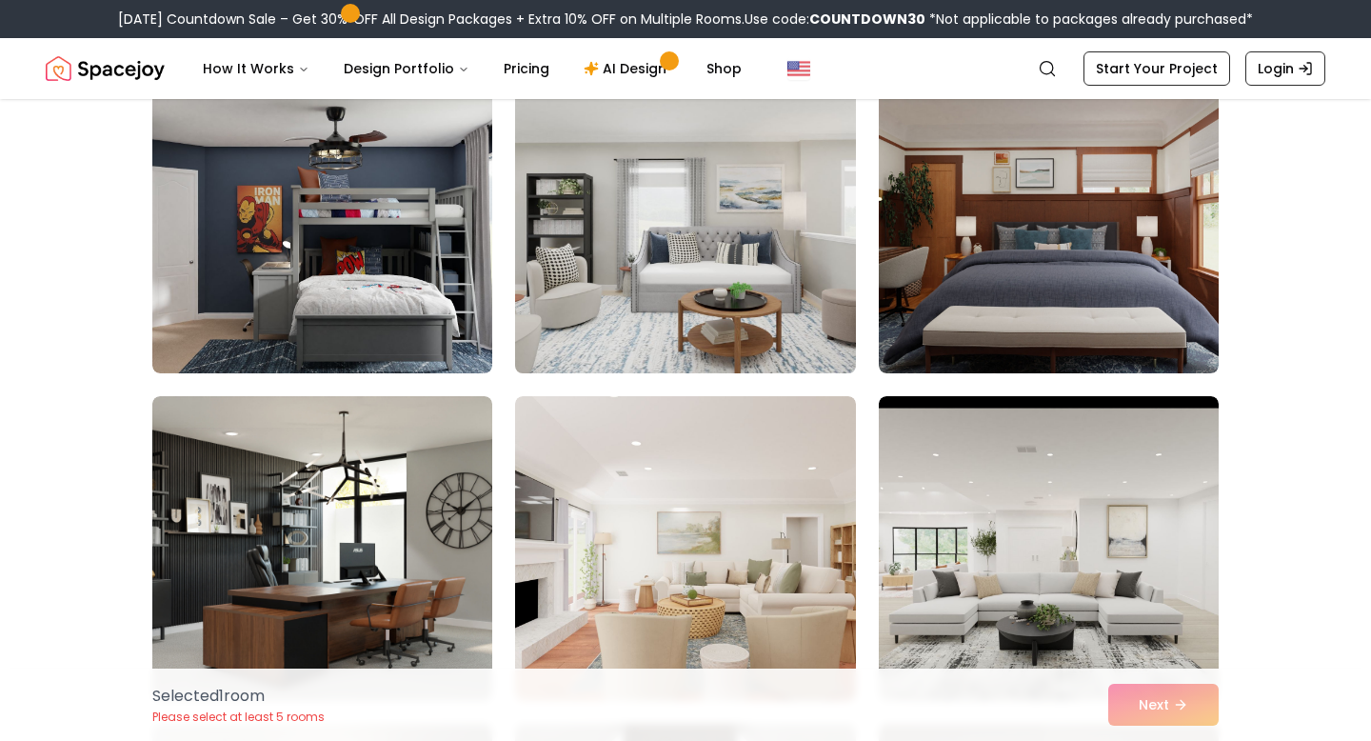
click at [768, 336] on img at bounding box center [685, 221] width 357 height 320
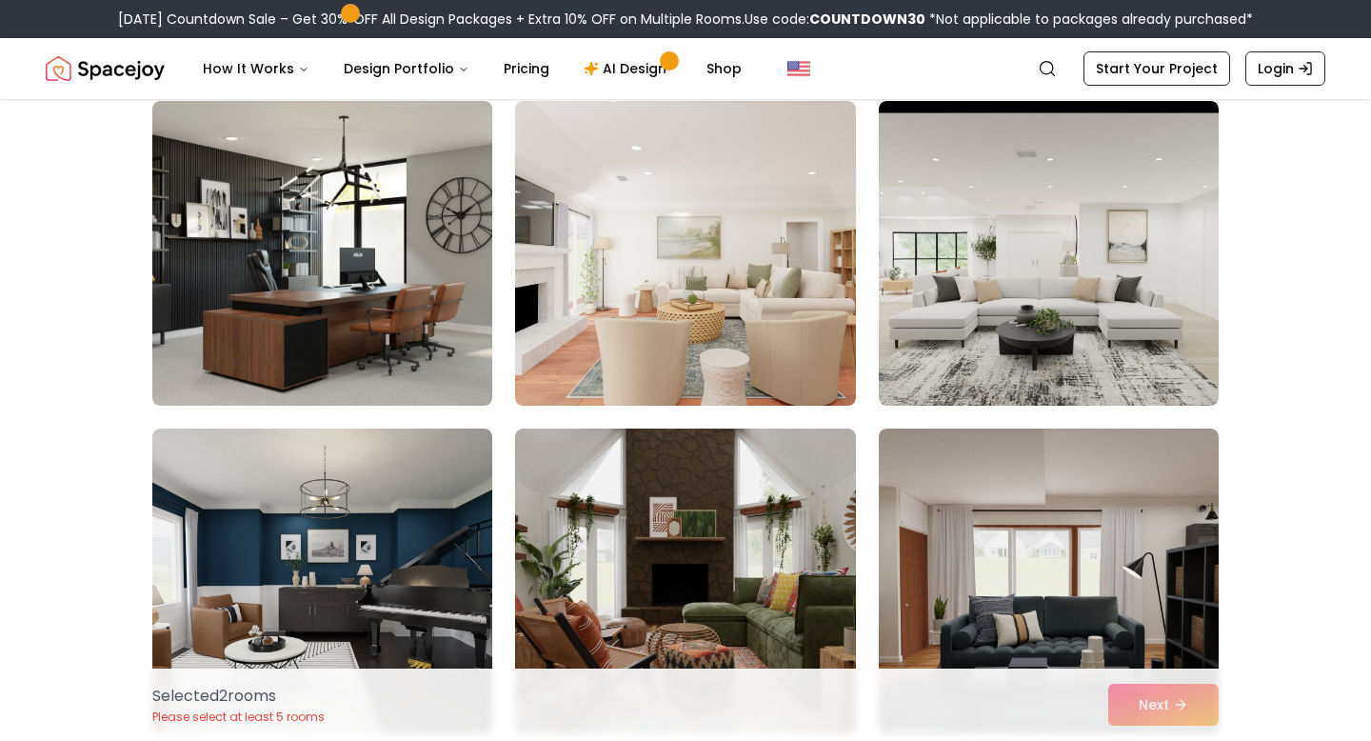
scroll to position [7687, 0]
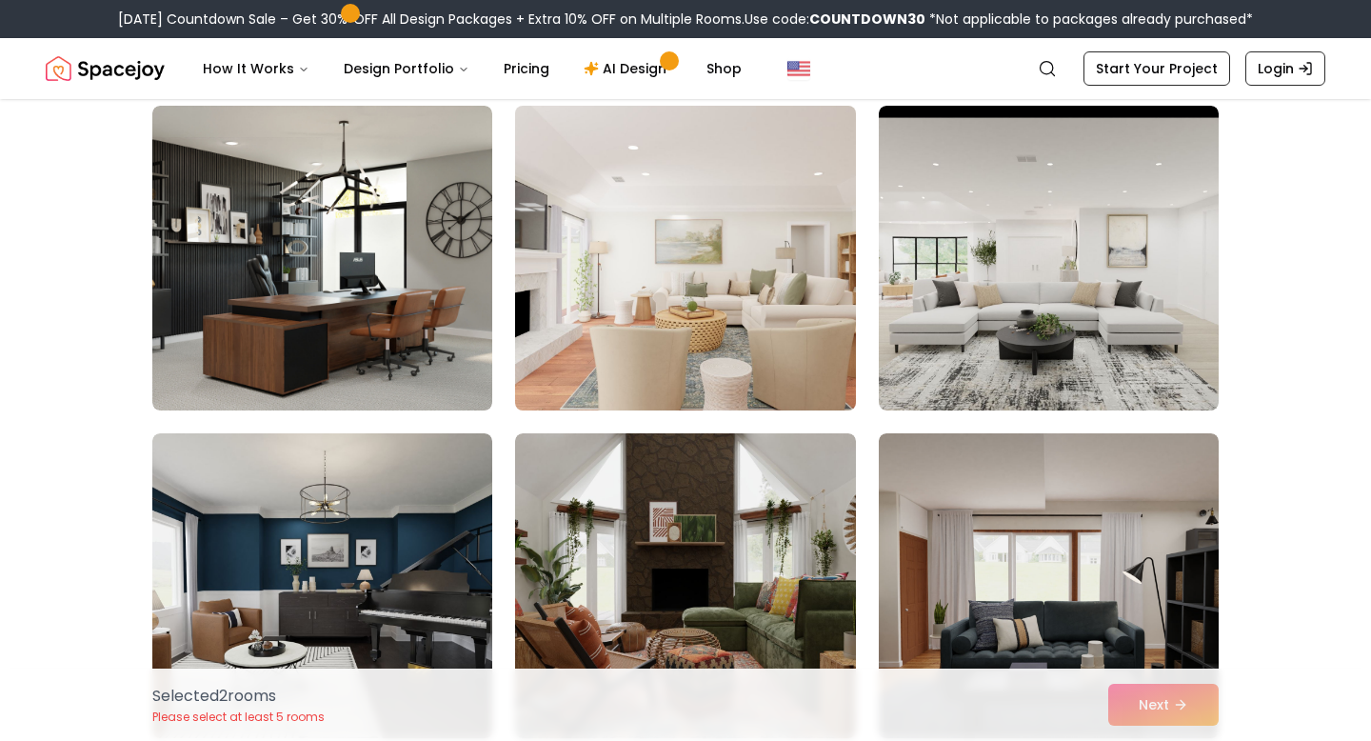
click at [781, 338] on img at bounding box center [685, 258] width 357 height 320
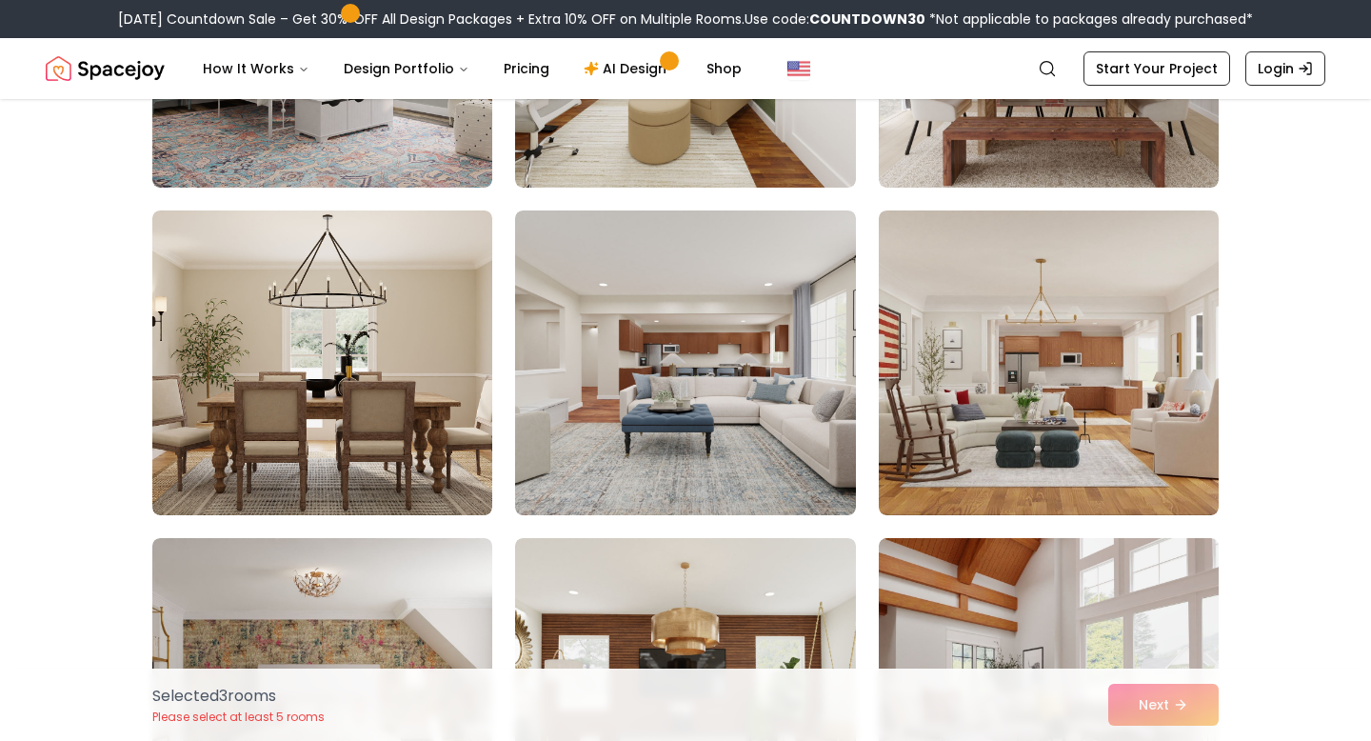
scroll to position [9551, 0]
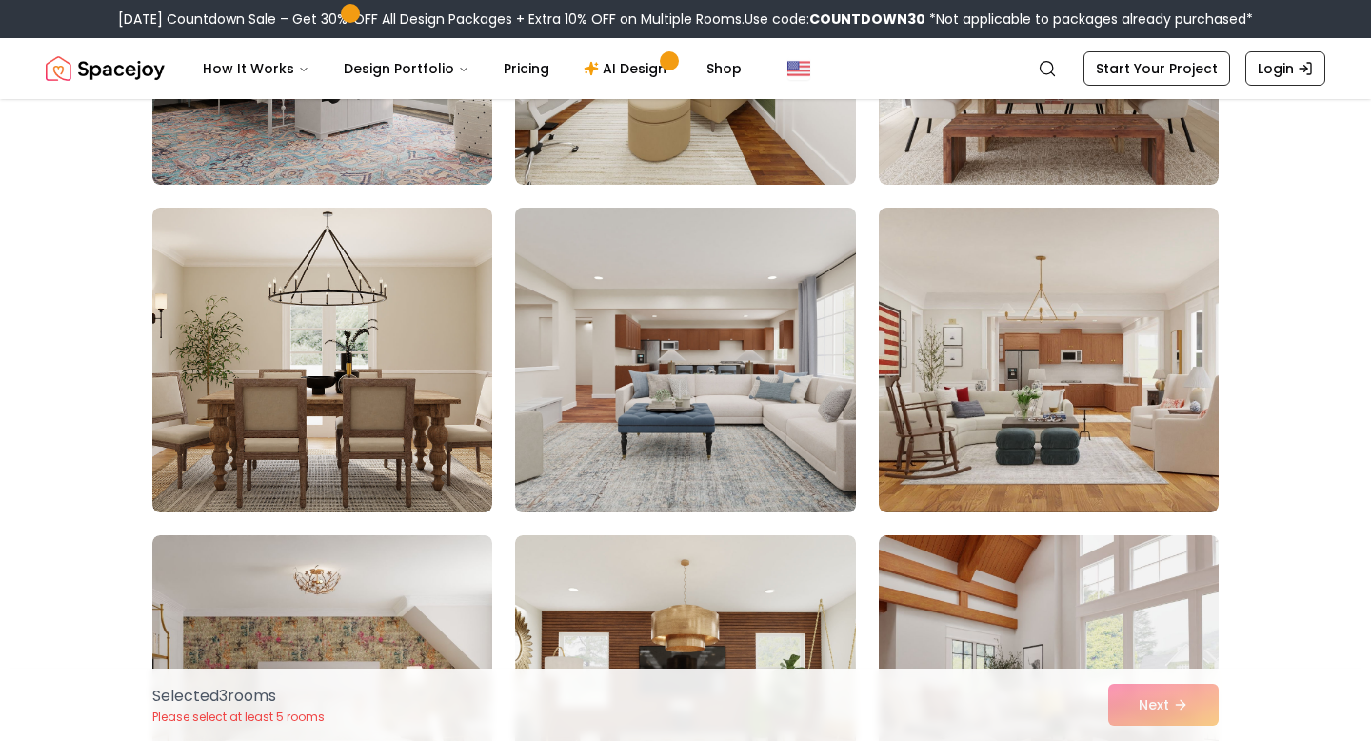
click at [771, 403] on img at bounding box center [685, 360] width 357 height 320
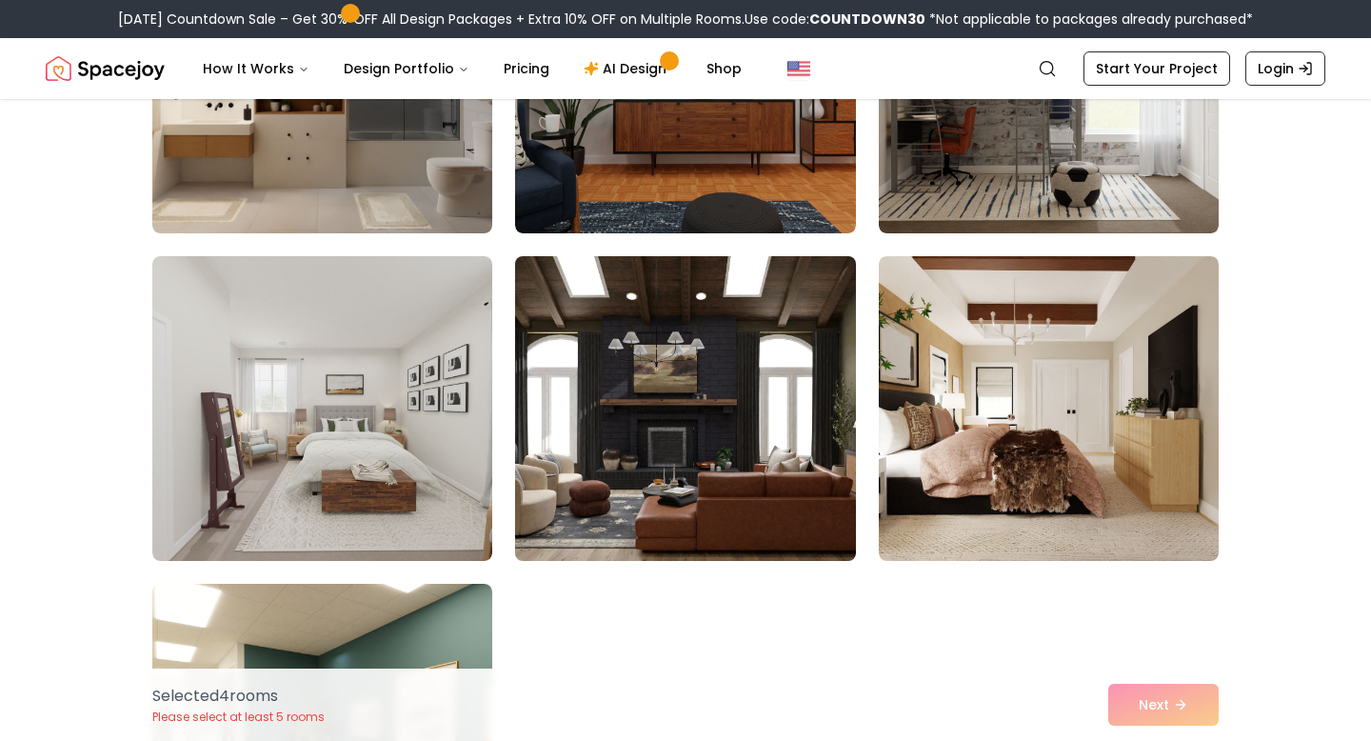
scroll to position [10310, 0]
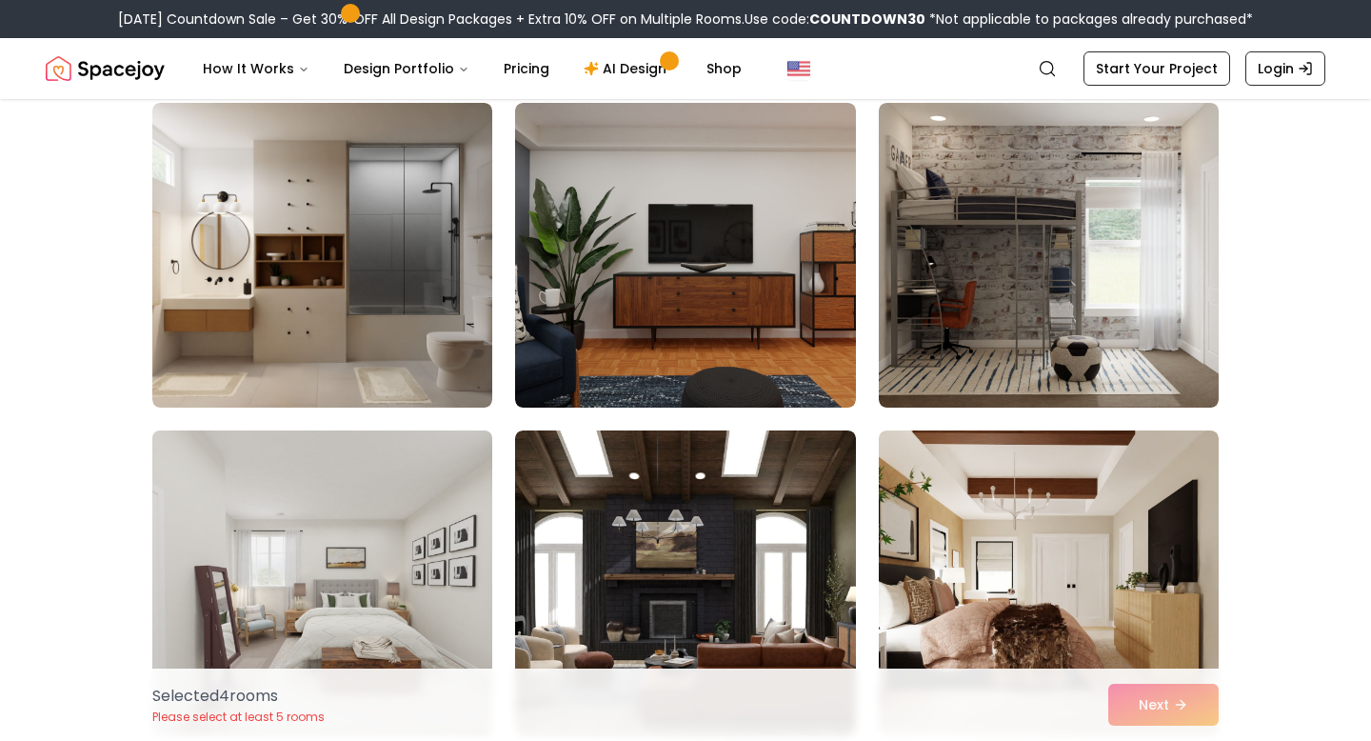
click at [464, 508] on img at bounding box center [322, 583] width 357 height 320
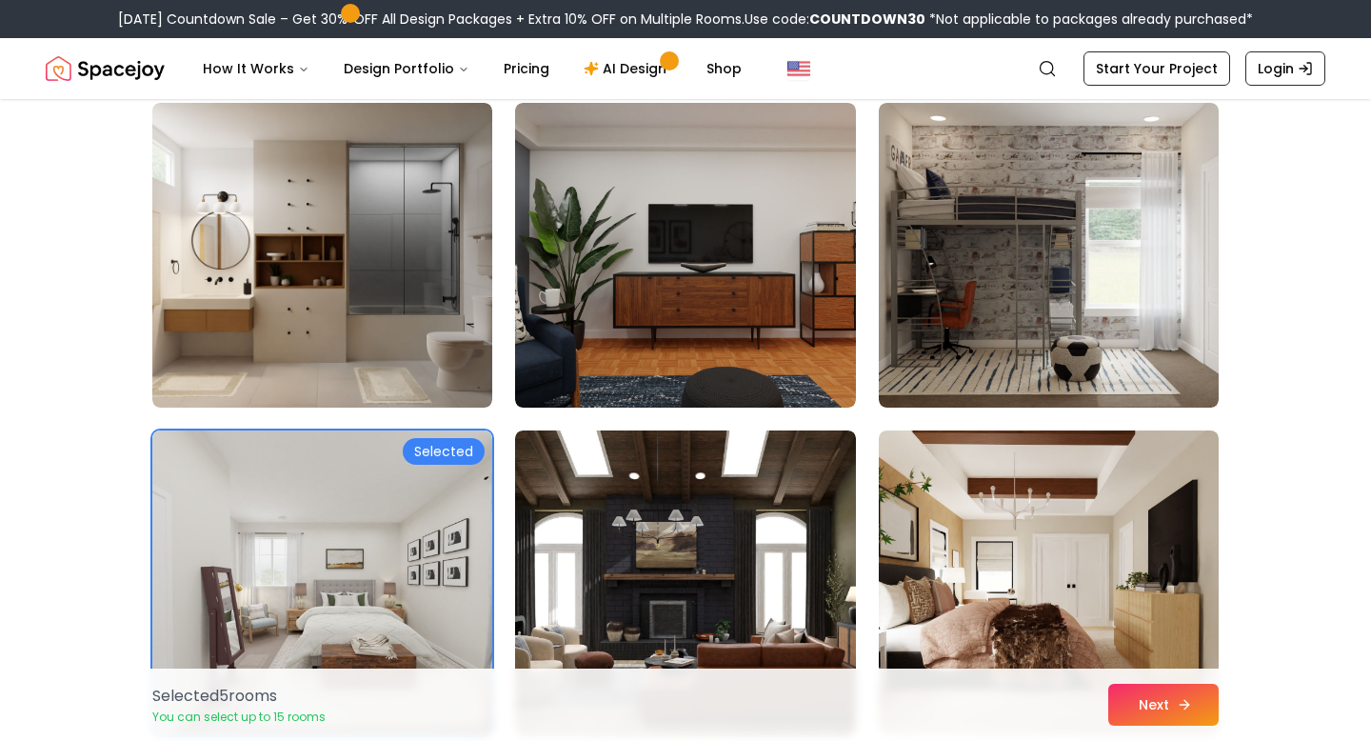
click at [1148, 710] on button "Next" at bounding box center [1163, 705] width 110 height 42
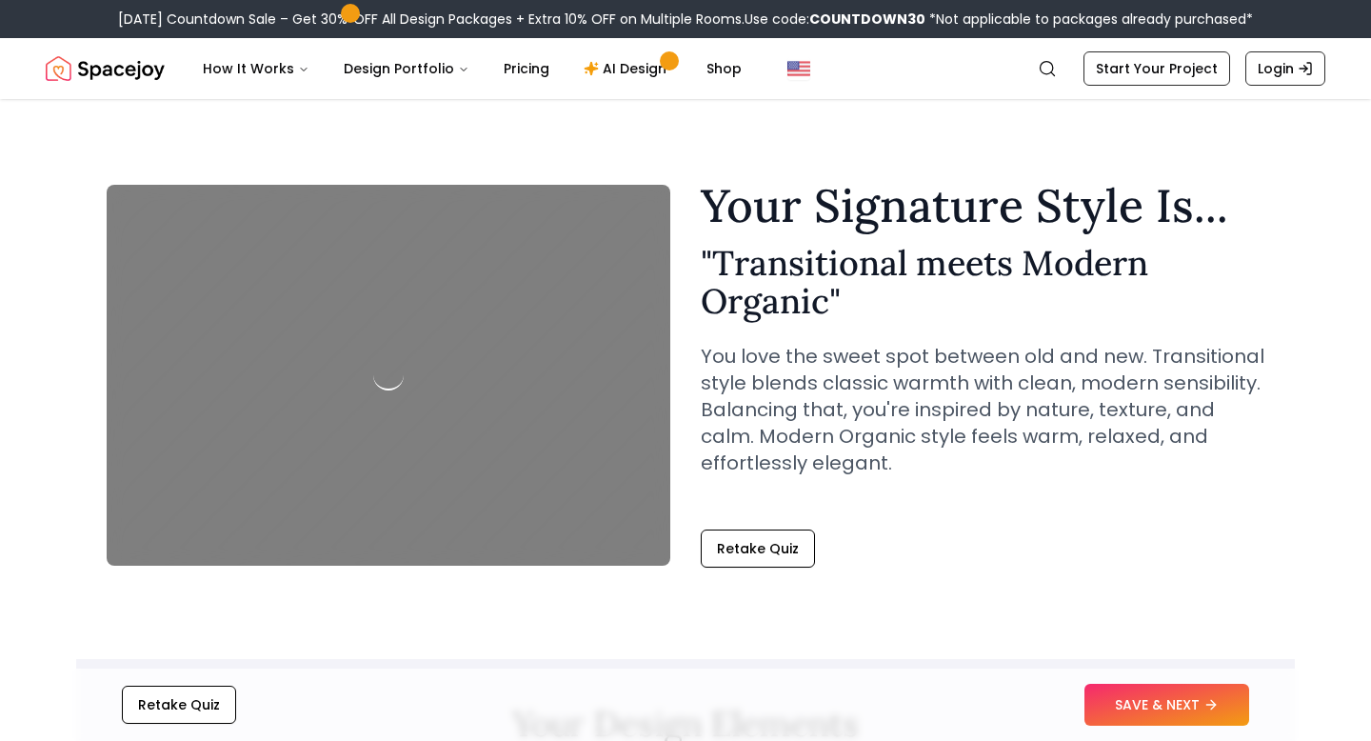
click at [1148, 710] on button "SAVE & NEXT" at bounding box center [1167, 705] width 165 height 42
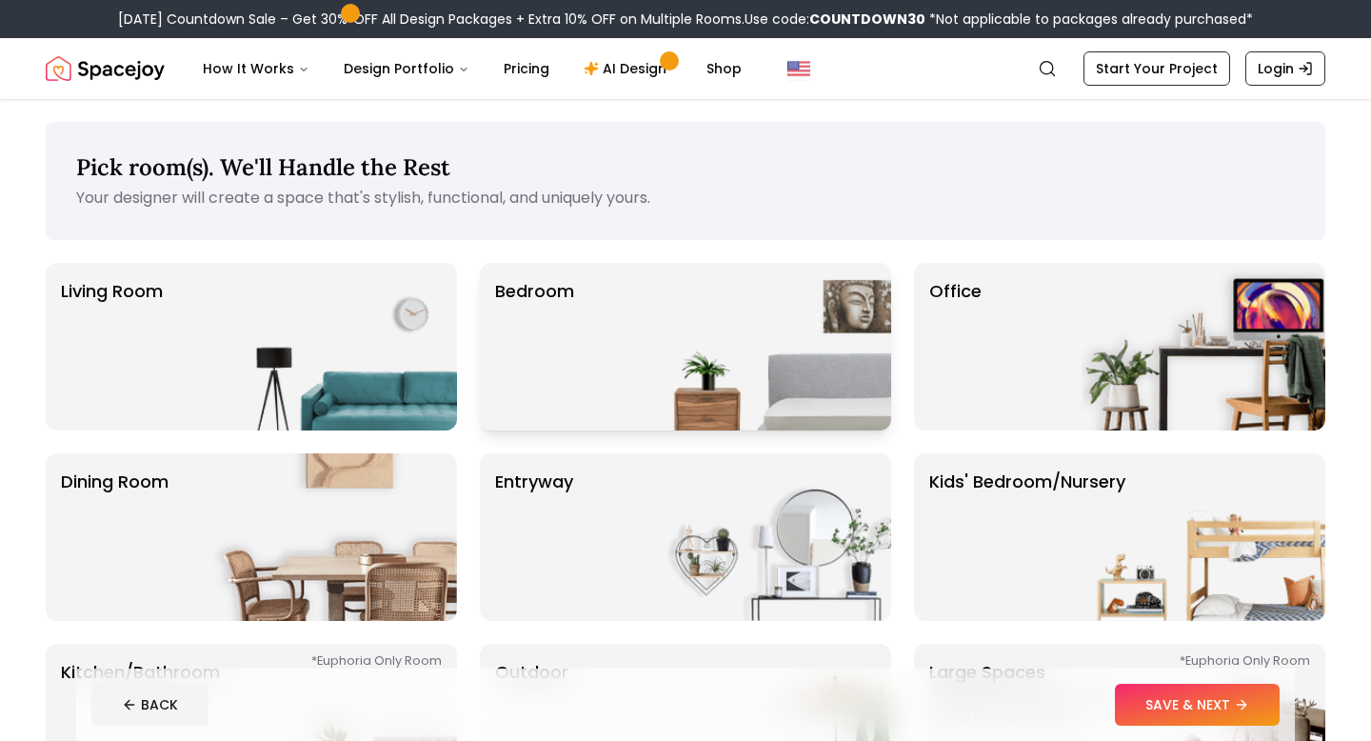
click at [685, 384] on img at bounding box center [769, 347] width 244 height 168
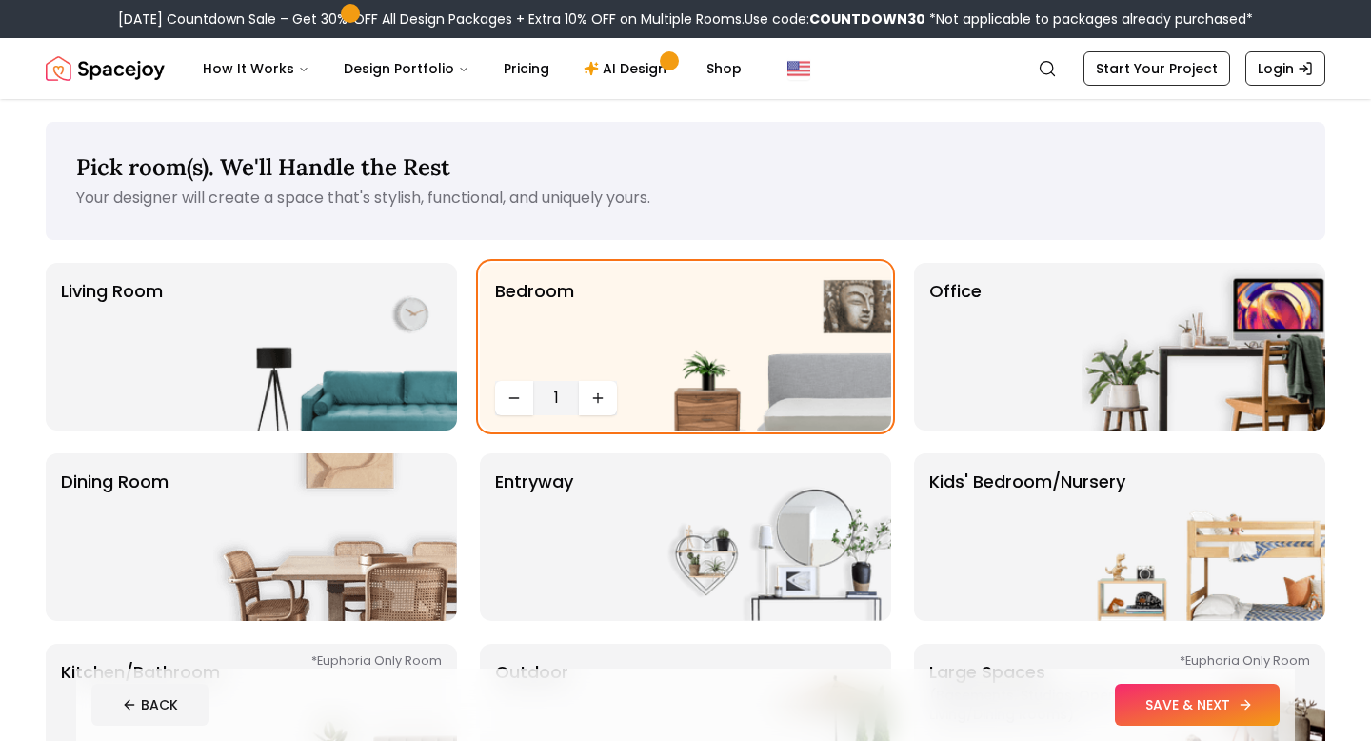
click at [1171, 703] on button "SAVE & NEXT" at bounding box center [1197, 705] width 165 height 42
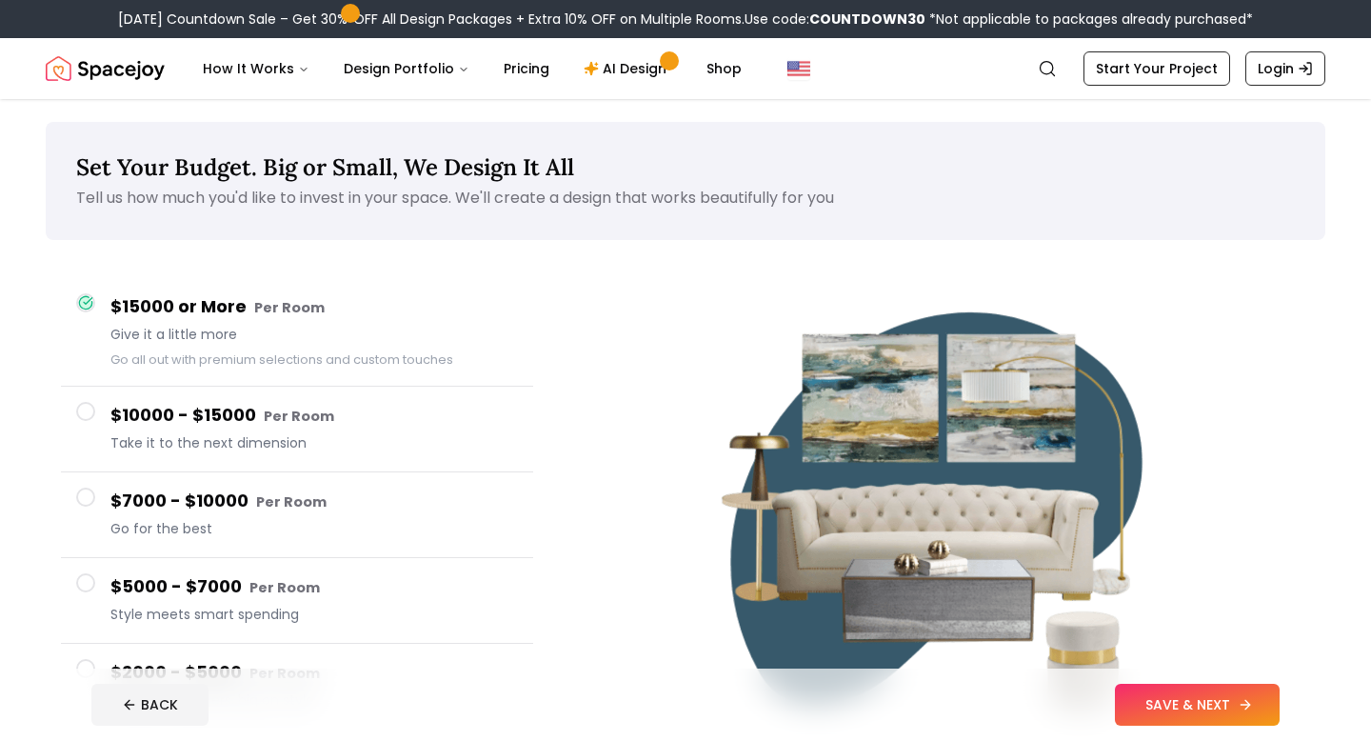
click at [1187, 697] on button "SAVE & NEXT" at bounding box center [1197, 705] width 165 height 42
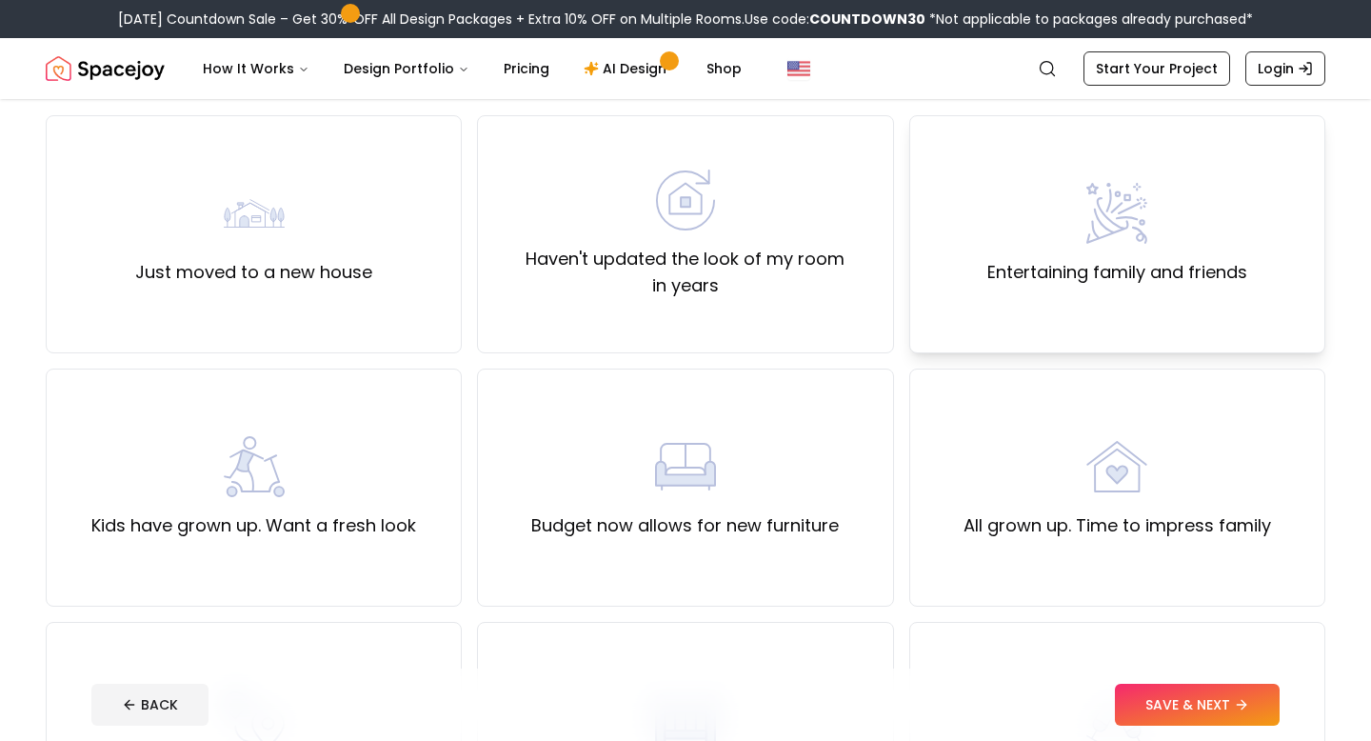
scroll to position [152, 0]
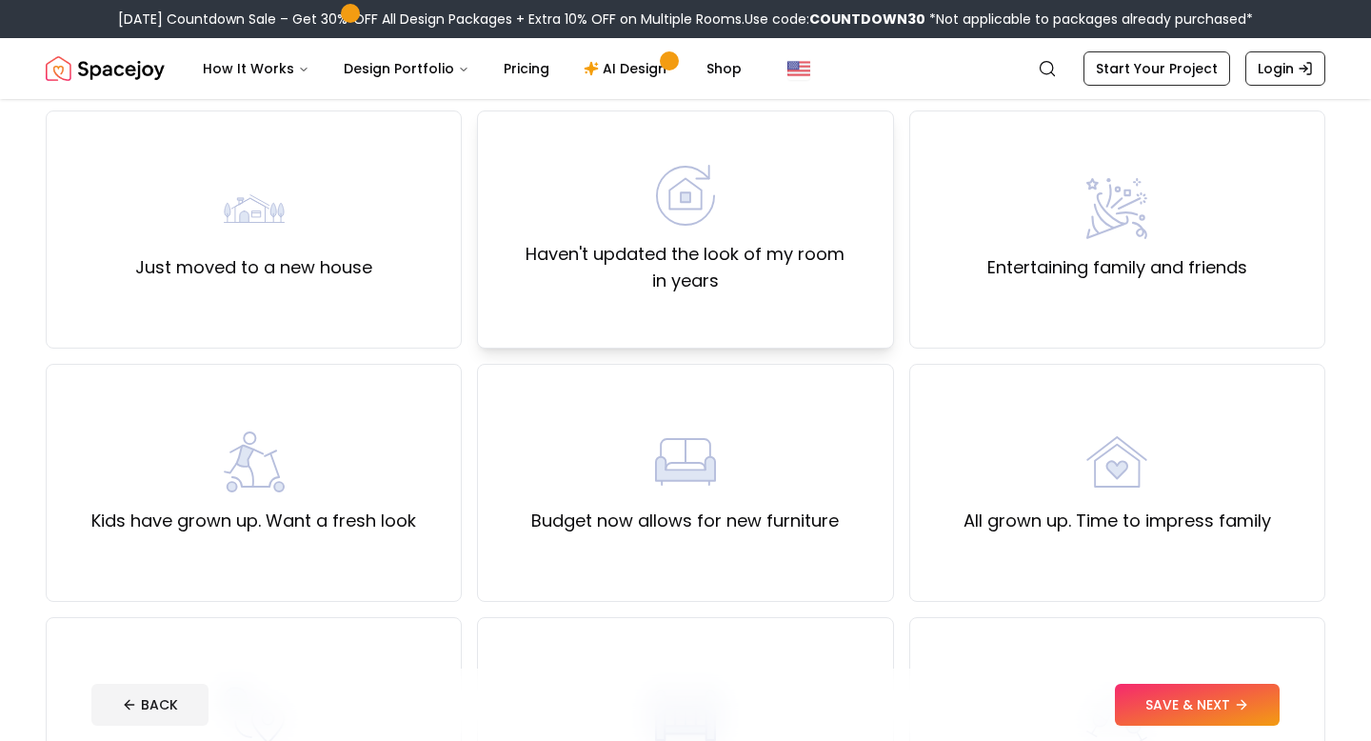
click at [829, 295] on div "Haven't updated the look of my room in years" at bounding box center [685, 229] width 416 height 238
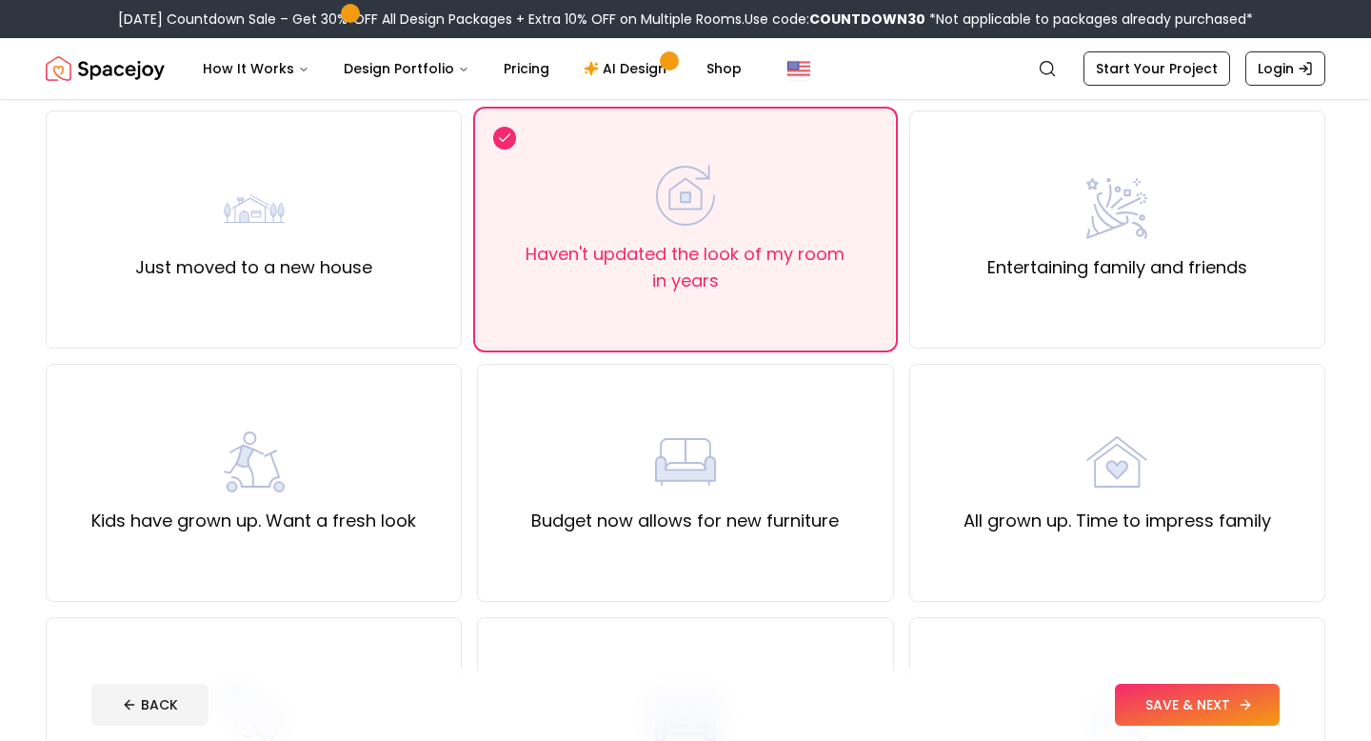
click at [1228, 699] on button "SAVE & NEXT" at bounding box center [1197, 705] width 165 height 42
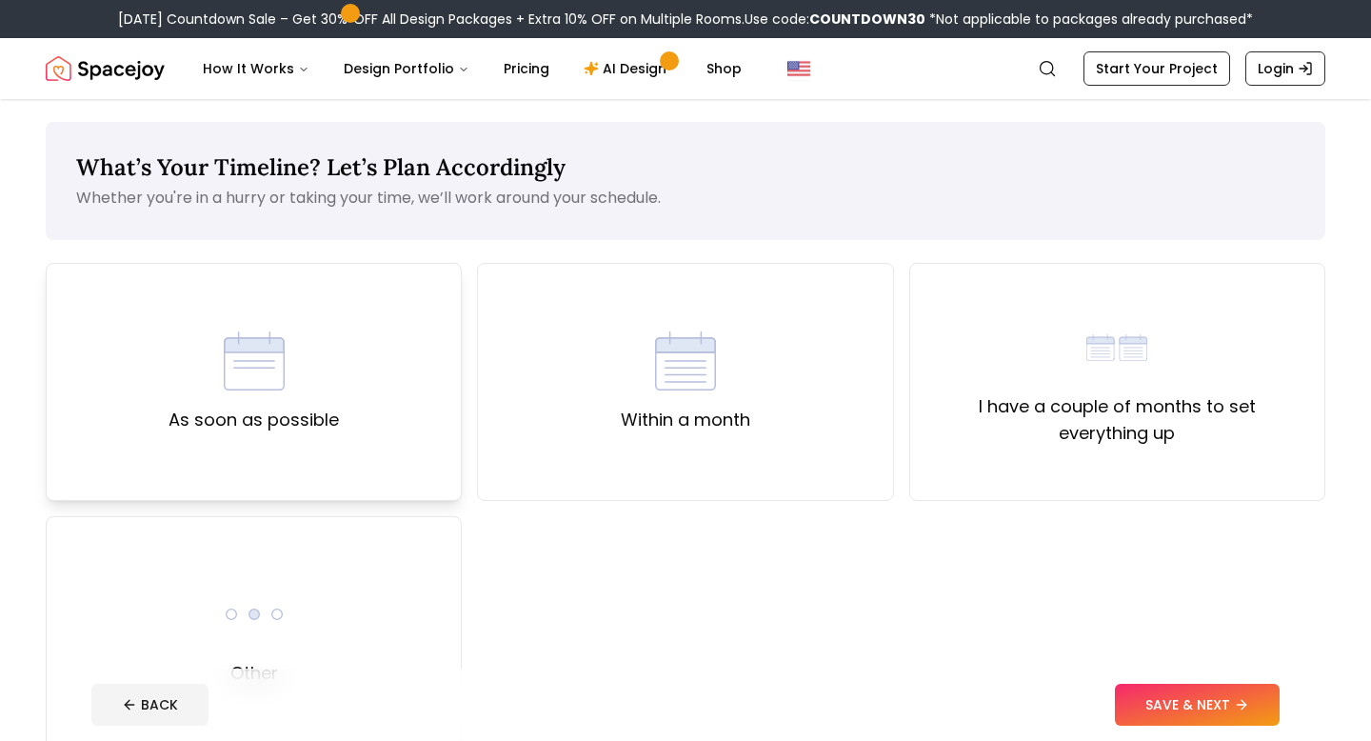
click at [375, 394] on div "As soon as possible" at bounding box center [254, 382] width 416 height 238
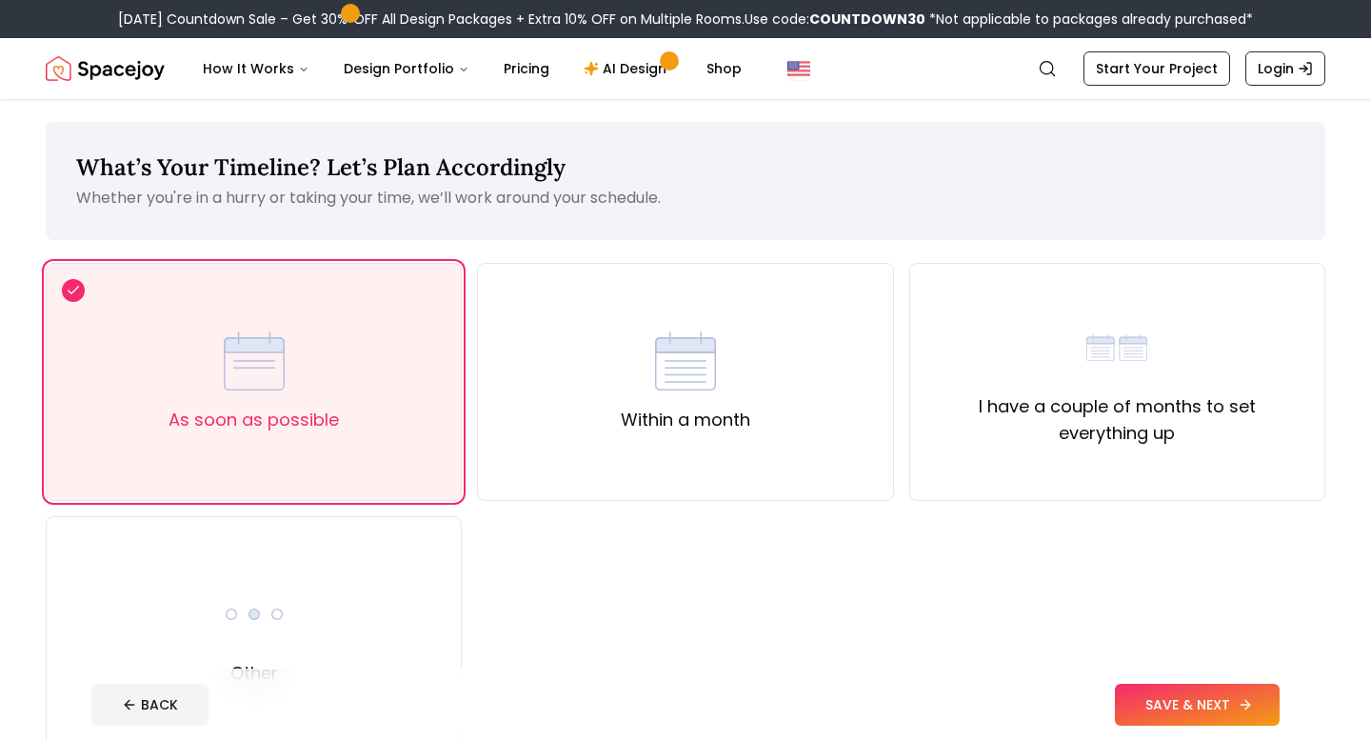
click at [1189, 692] on button "SAVE & NEXT" at bounding box center [1197, 705] width 165 height 42
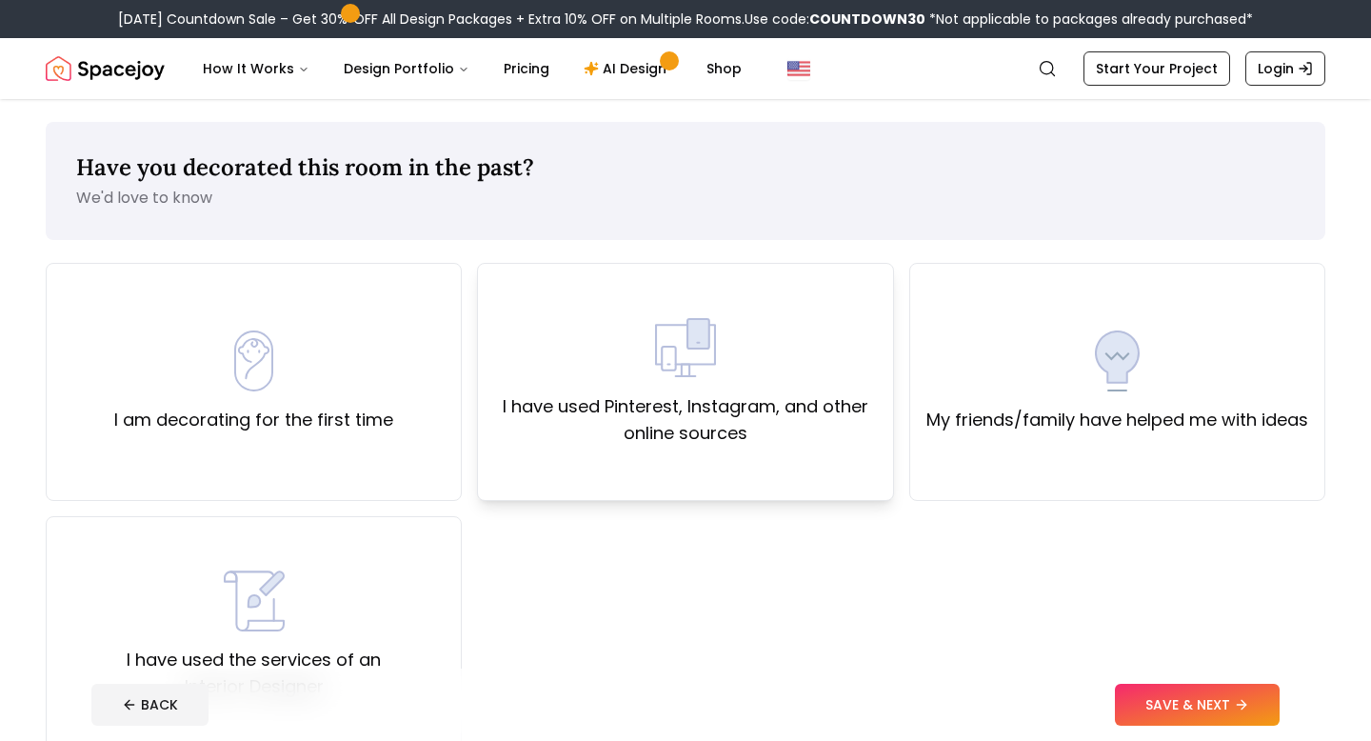
click at [795, 435] on label "I have used Pinterest, Instagram, and other online sources" at bounding box center [685, 419] width 384 height 53
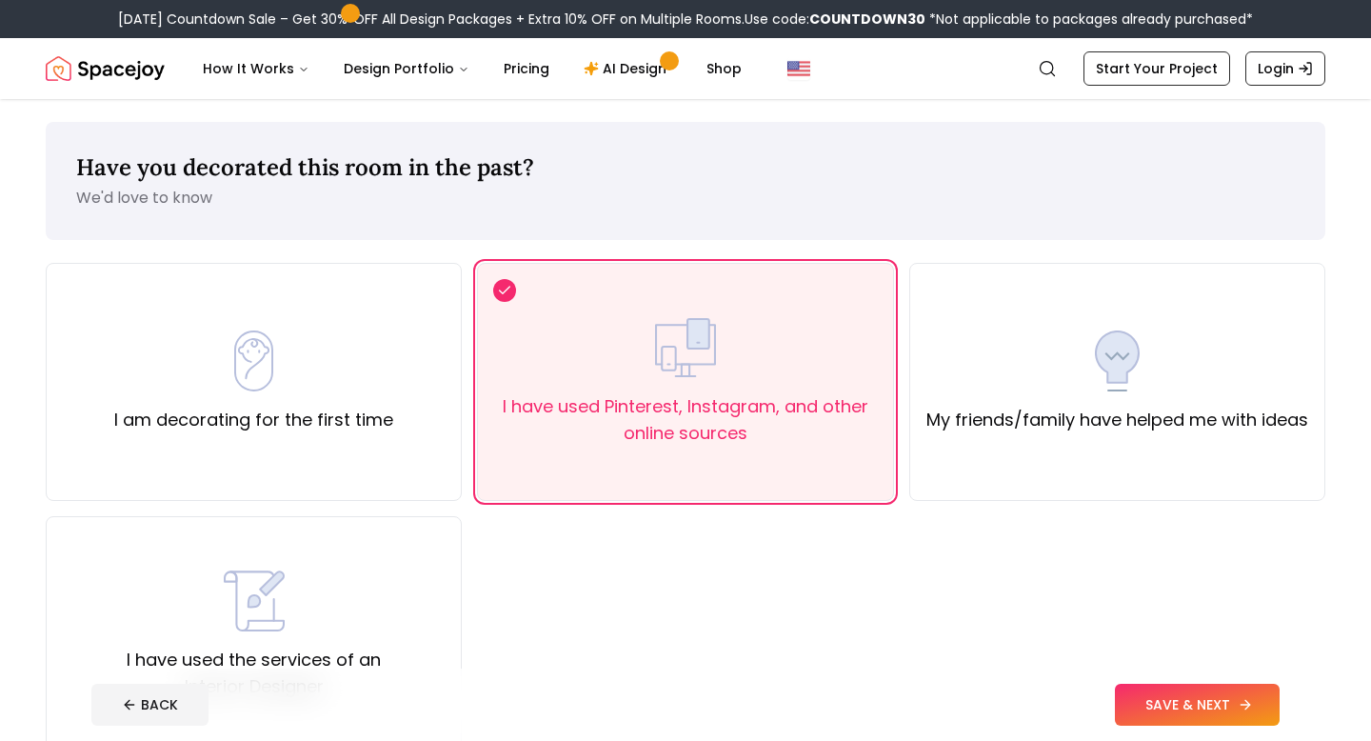
click at [1171, 688] on button "SAVE & NEXT" at bounding box center [1197, 705] width 165 height 42
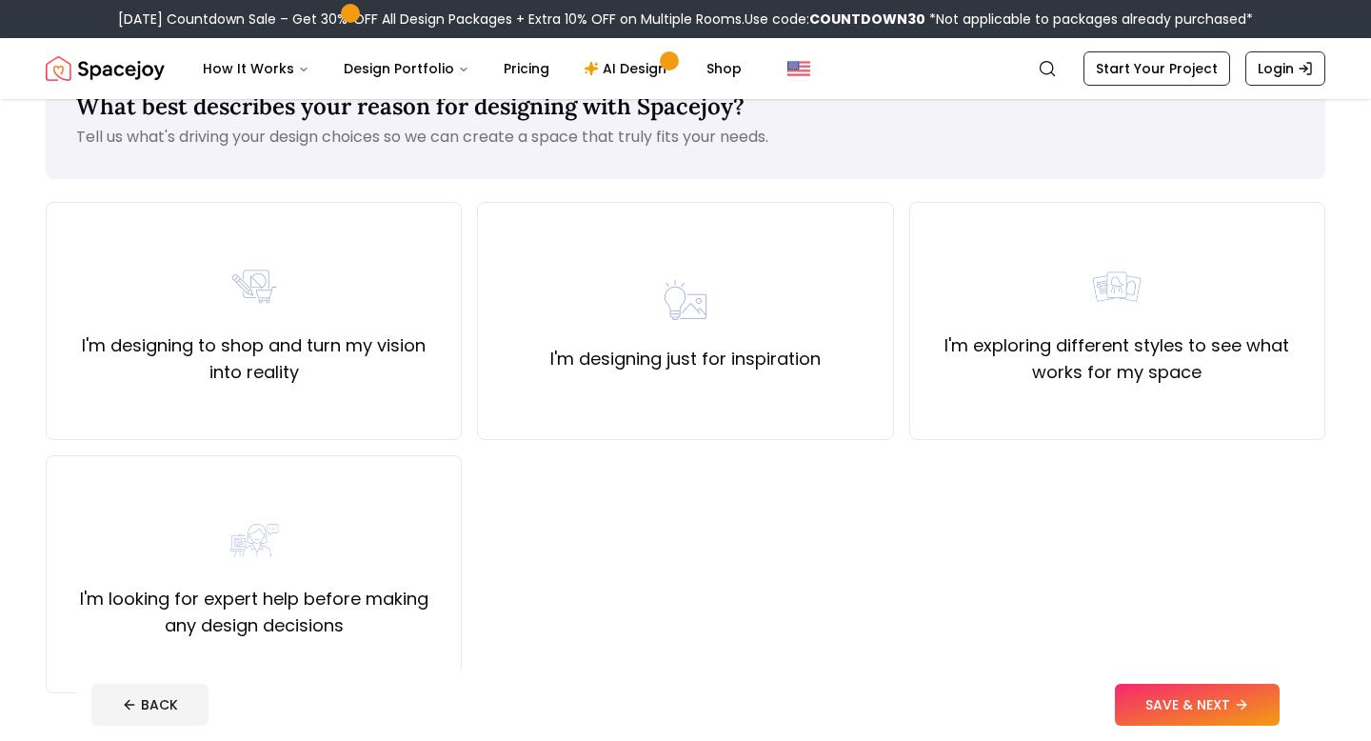
scroll to position [63, 0]
click at [828, 385] on div "I'm designing just for inspiration" at bounding box center [685, 319] width 416 height 238
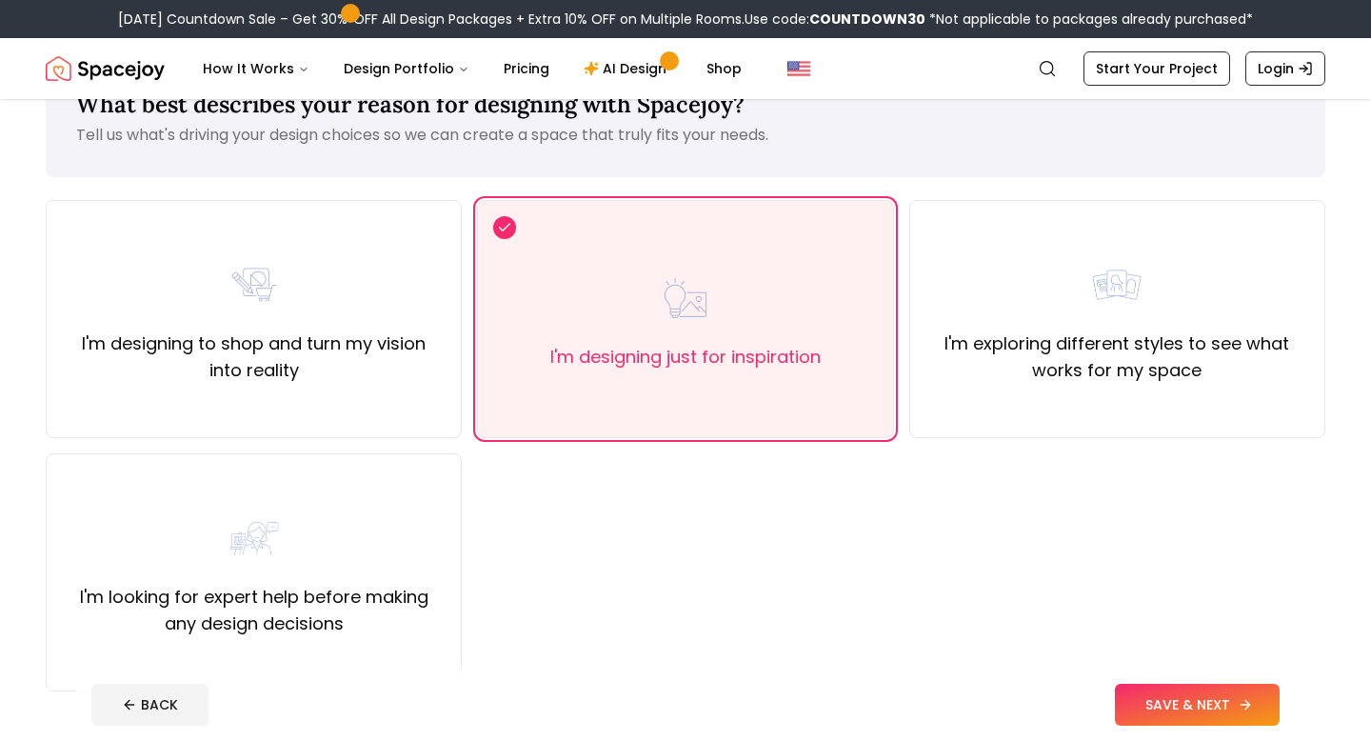
click at [1204, 707] on button "SAVE & NEXT" at bounding box center [1197, 705] width 165 height 42
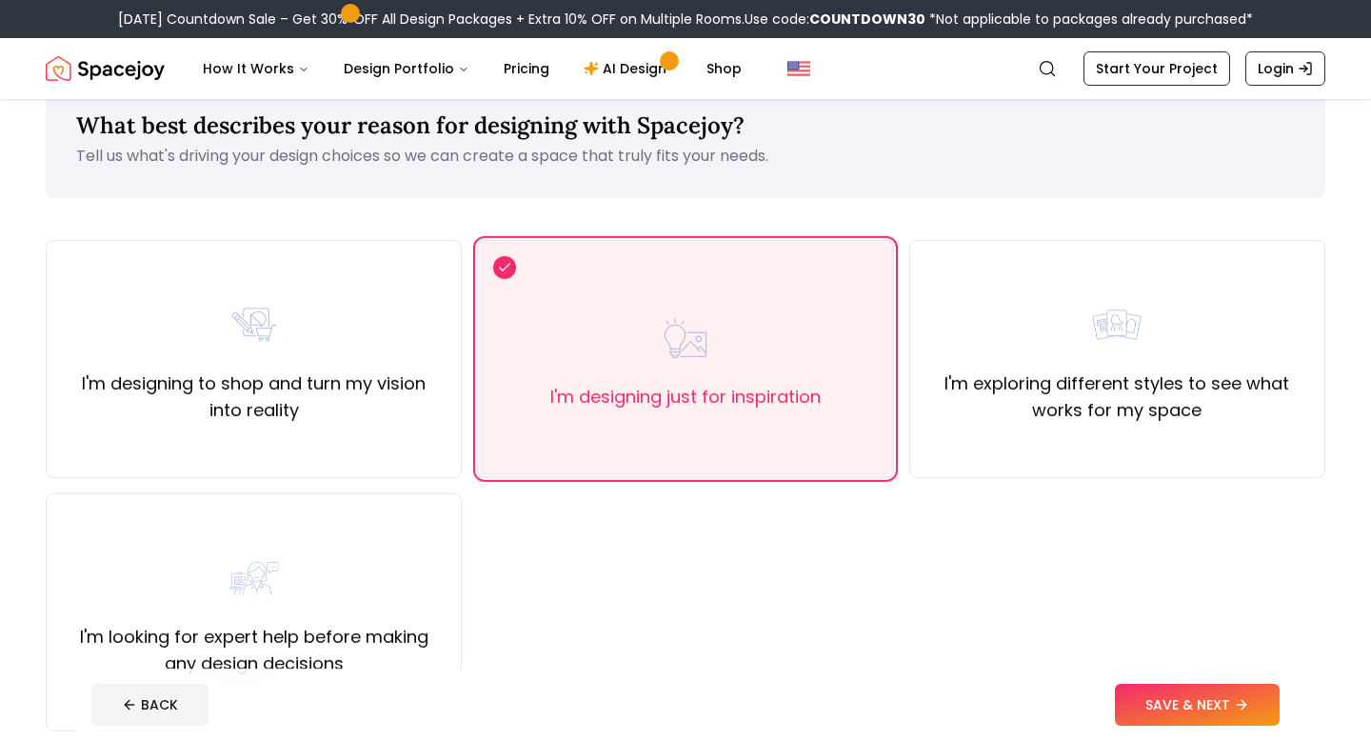
scroll to position [63, 0]
